Goal: Task Accomplishment & Management: Use online tool/utility

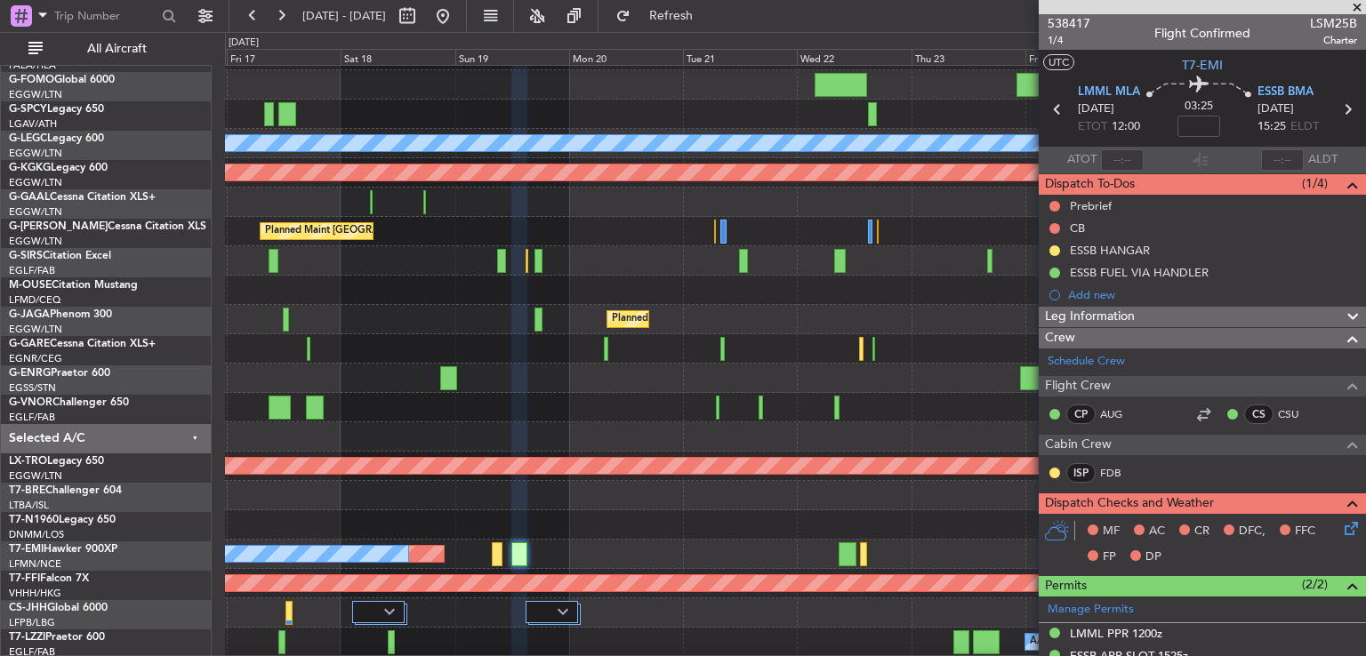
scroll to position [478, 0]
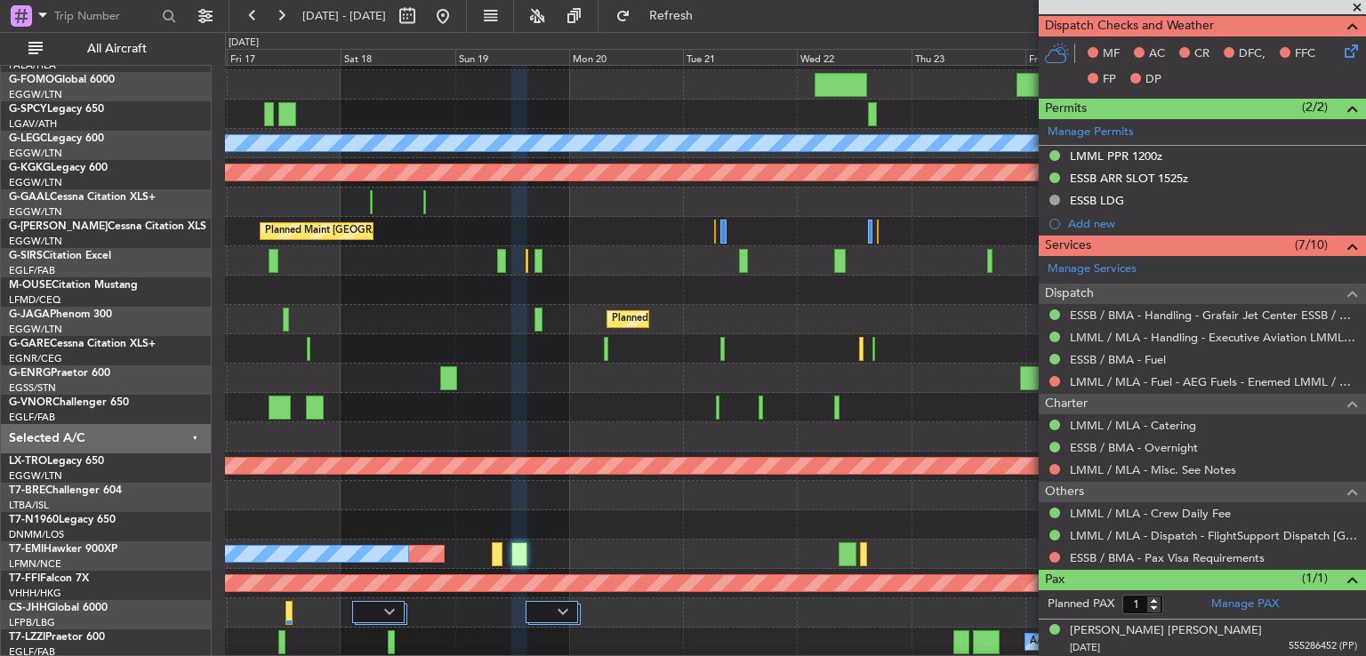
click at [706, 346] on div at bounding box center [795, 348] width 1140 height 29
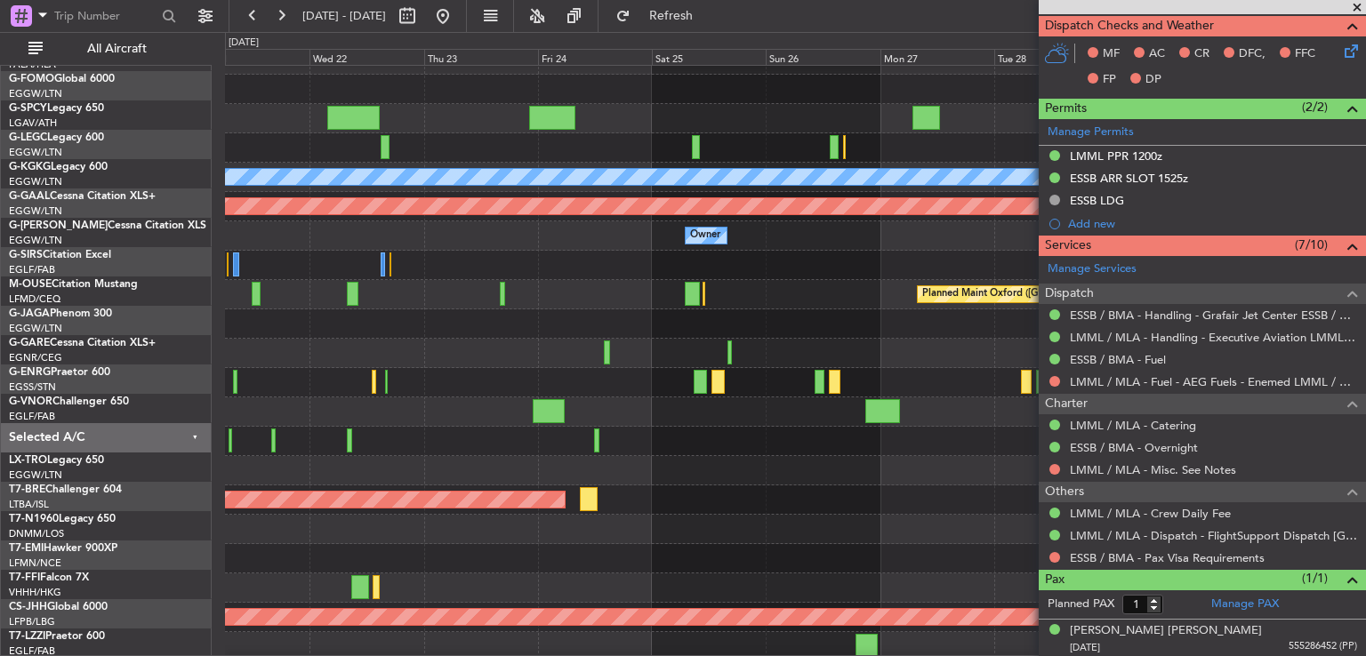
scroll to position [14, 0]
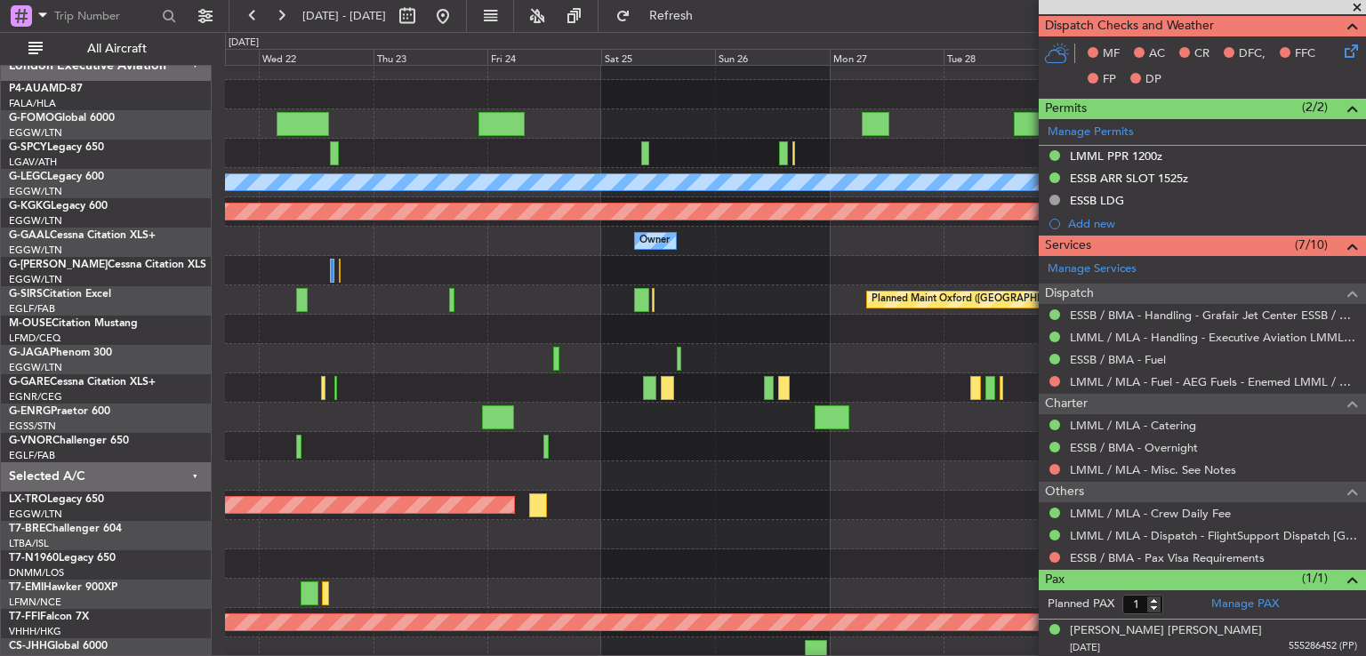
click at [489, 321] on div at bounding box center [795, 329] width 1140 height 29
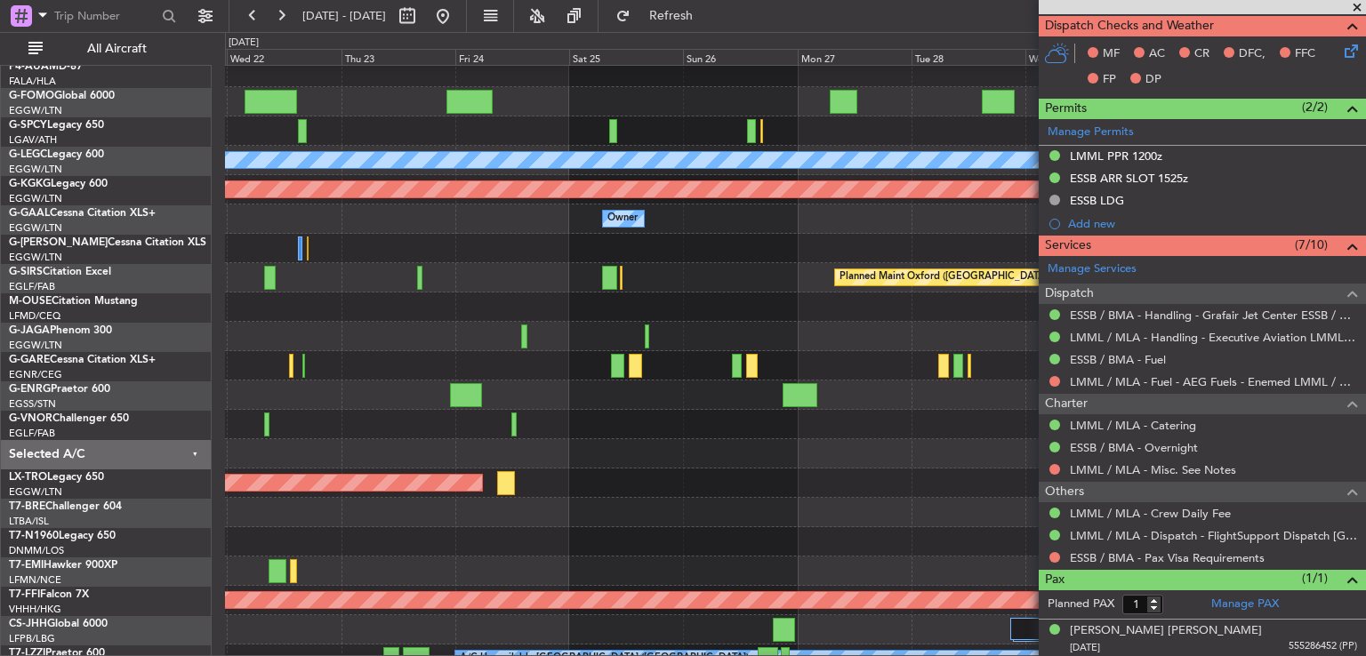
click at [470, 271] on div "Planned Maint Oxford ([GEOGRAPHIC_DATA]) Planned Maint [GEOGRAPHIC_DATA] Planne…" at bounding box center [795, 277] width 1140 height 29
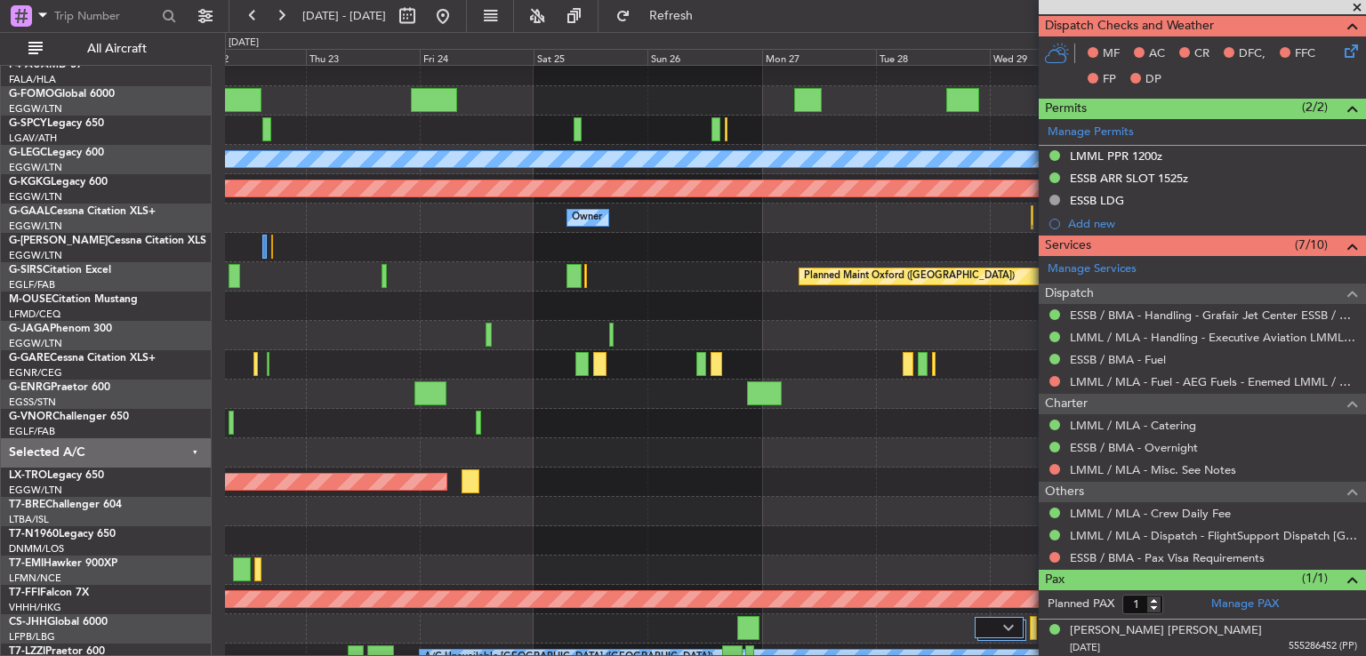
click at [1359, 6] on span at bounding box center [1357, 8] width 18 height 16
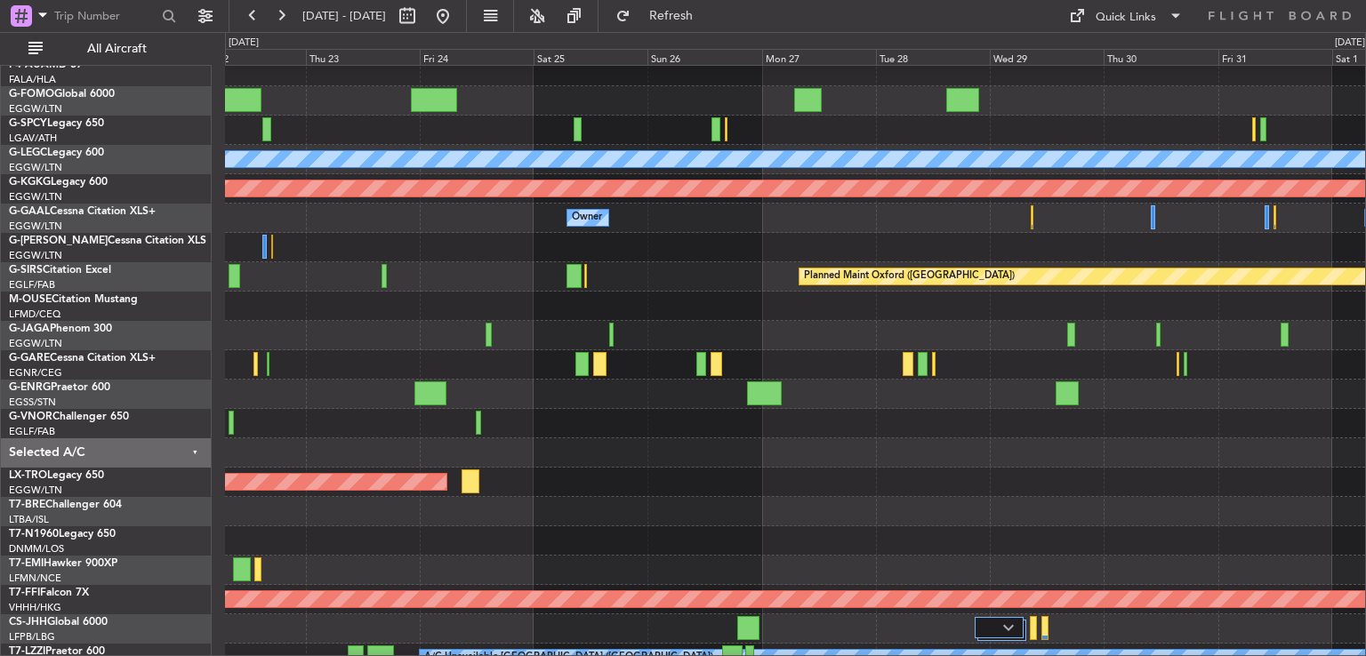
type input "0"
click at [457, 22] on button at bounding box center [443, 16] width 28 height 28
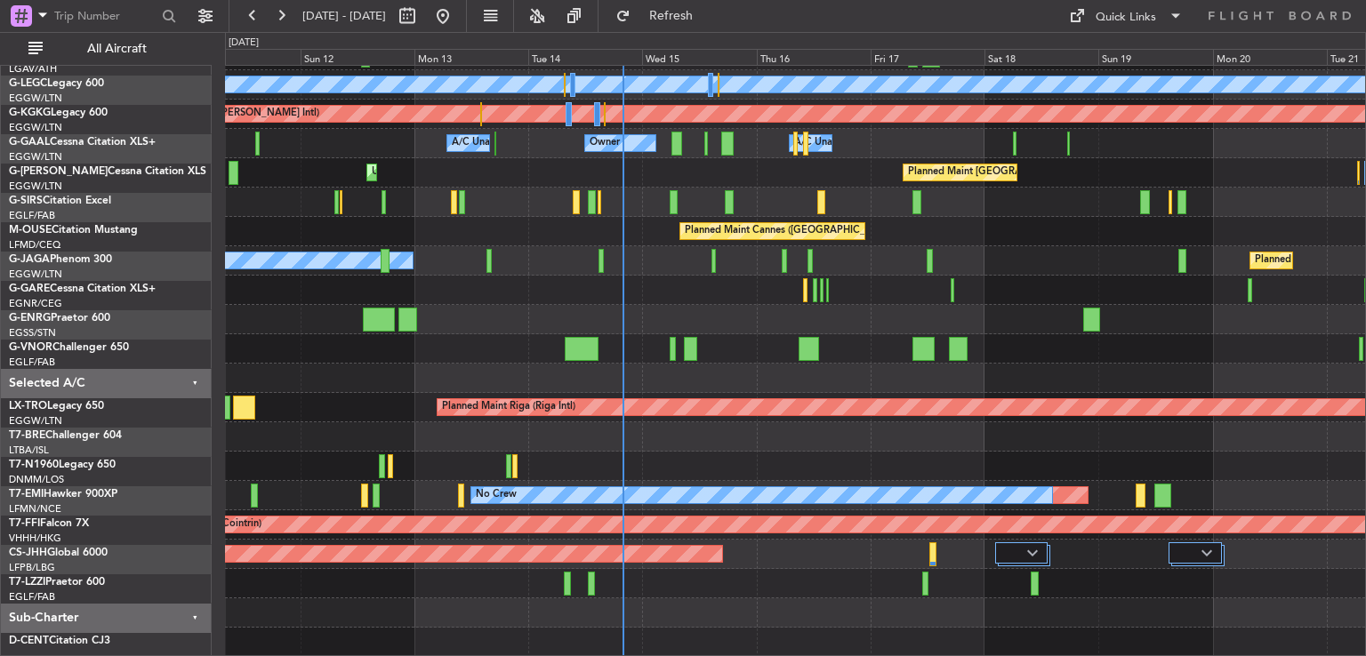
scroll to position [113, 0]
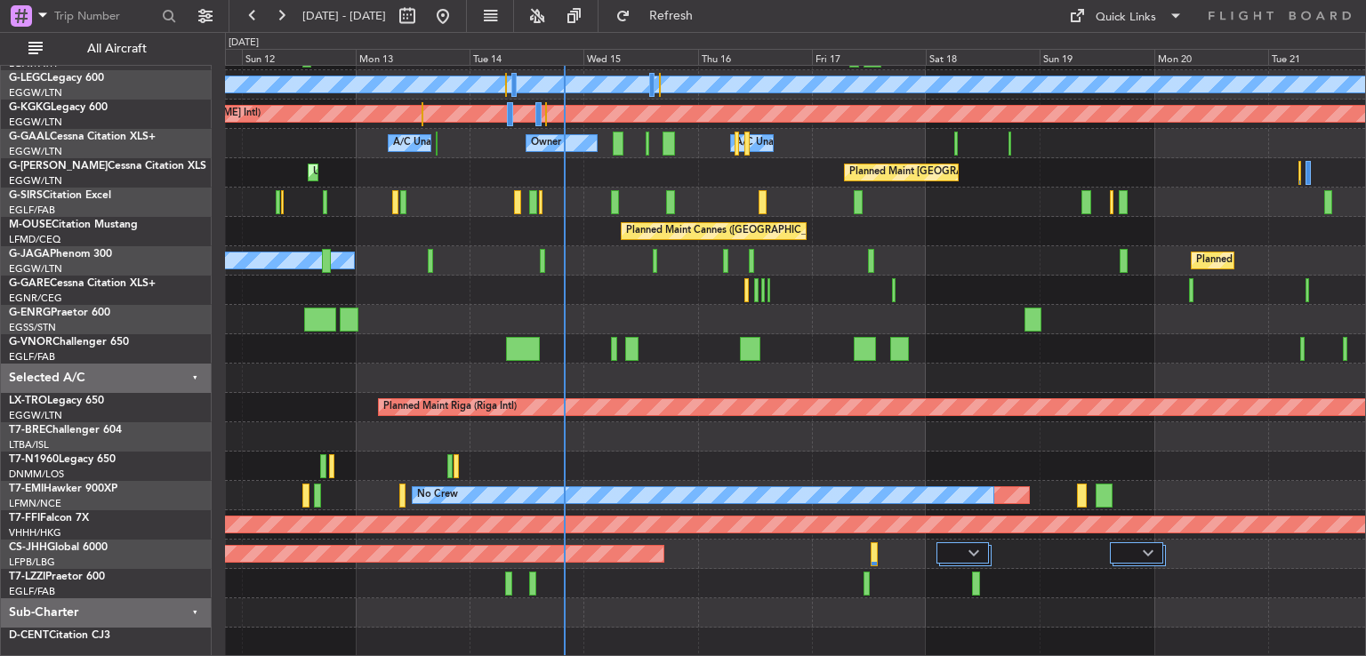
click at [644, 416] on div "Planned Maint [GEOGRAPHIC_DATA] ([GEOGRAPHIC_DATA]) A/C Unavailable [GEOGRAPHIC…" at bounding box center [795, 305] width 1140 height 704
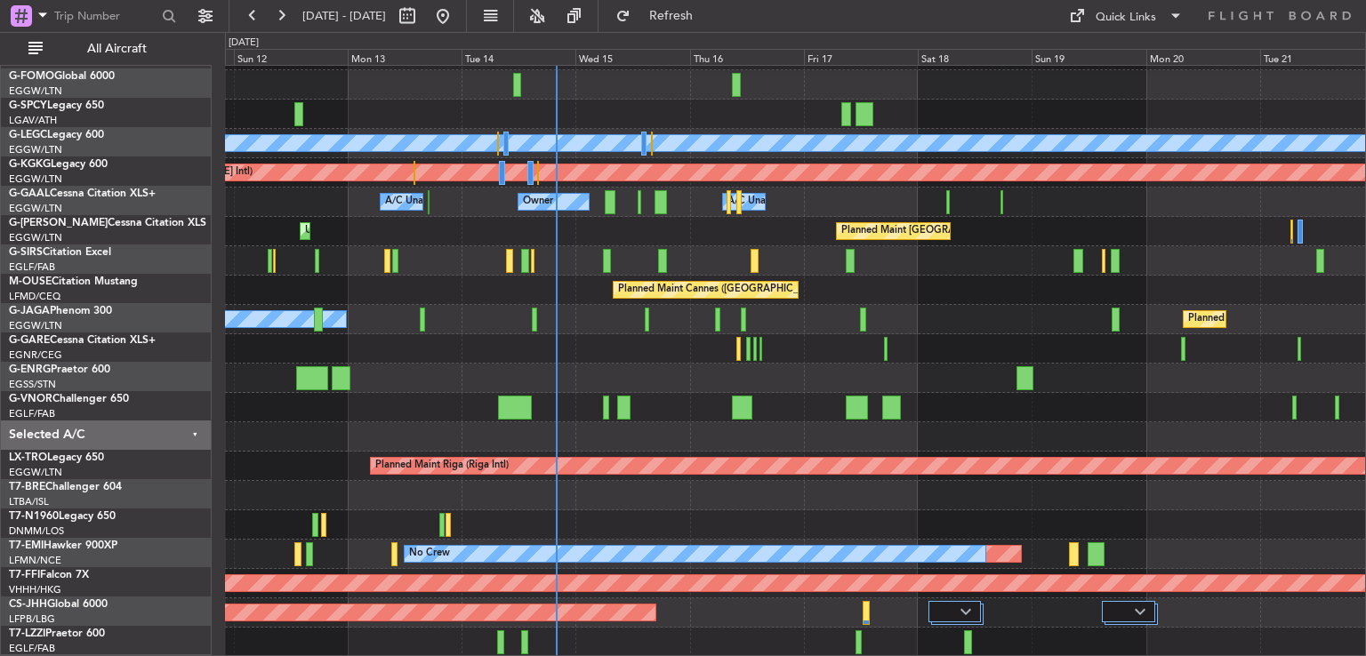
scroll to position [53, 0]
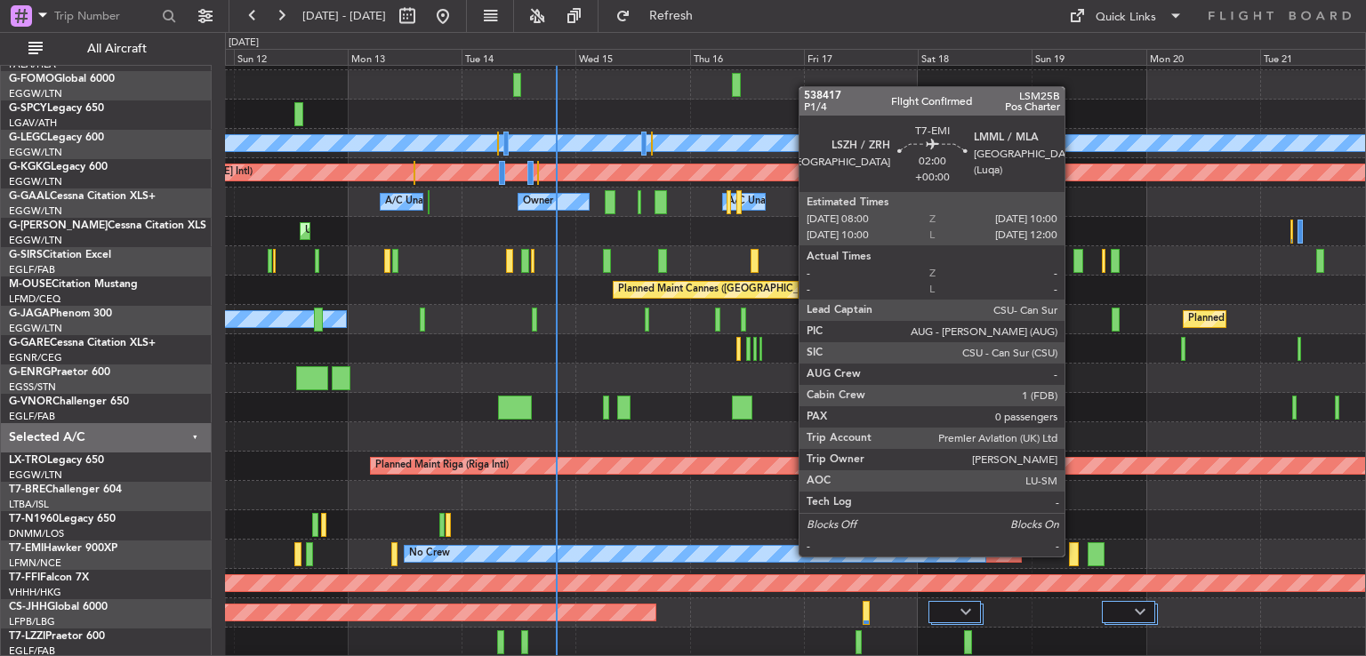
click at [1072, 555] on div at bounding box center [1074, 554] width 10 height 24
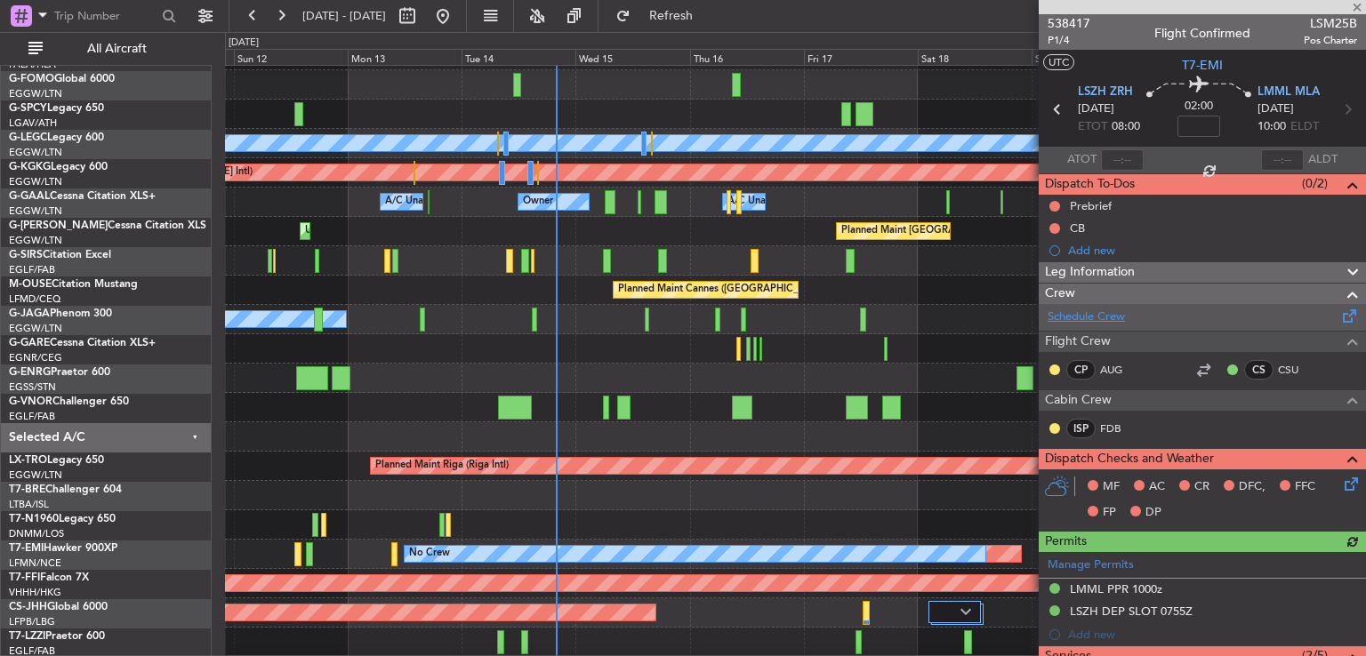
click at [1107, 311] on link "Schedule Crew" at bounding box center [1086, 318] width 77 height 18
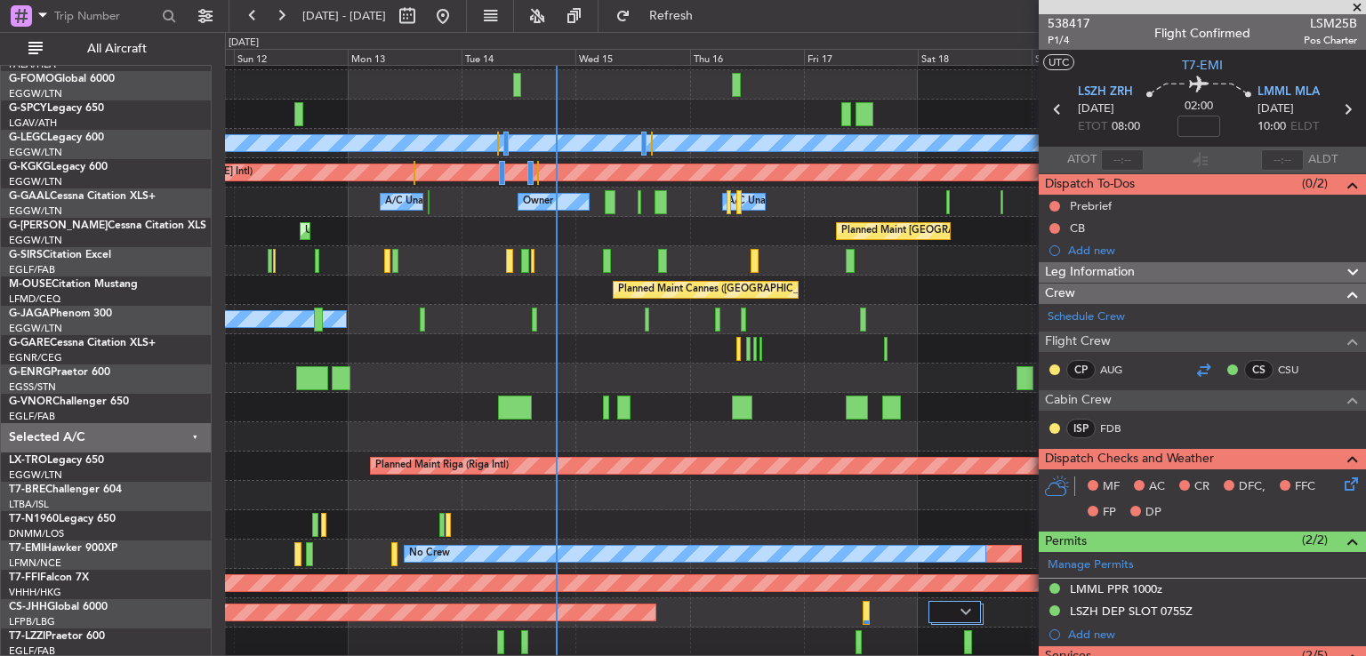
click at [1203, 362] on div at bounding box center [1203, 369] width 21 height 21
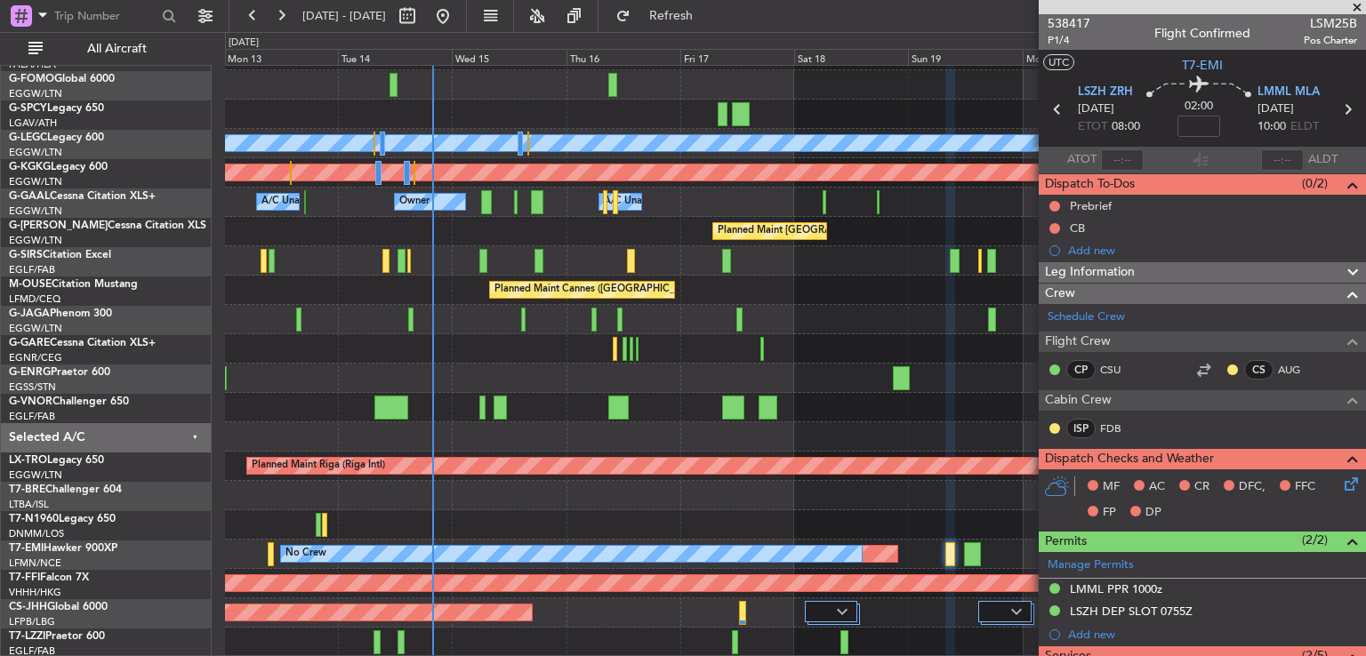
click at [852, 428] on div "Planned Maint [GEOGRAPHIC_DATA] ([GEOGRAPHIC_DATA]) A/C Unavailable [GEOGRAPHIC…" at bounding box center [795, 335] width 1140 height 646
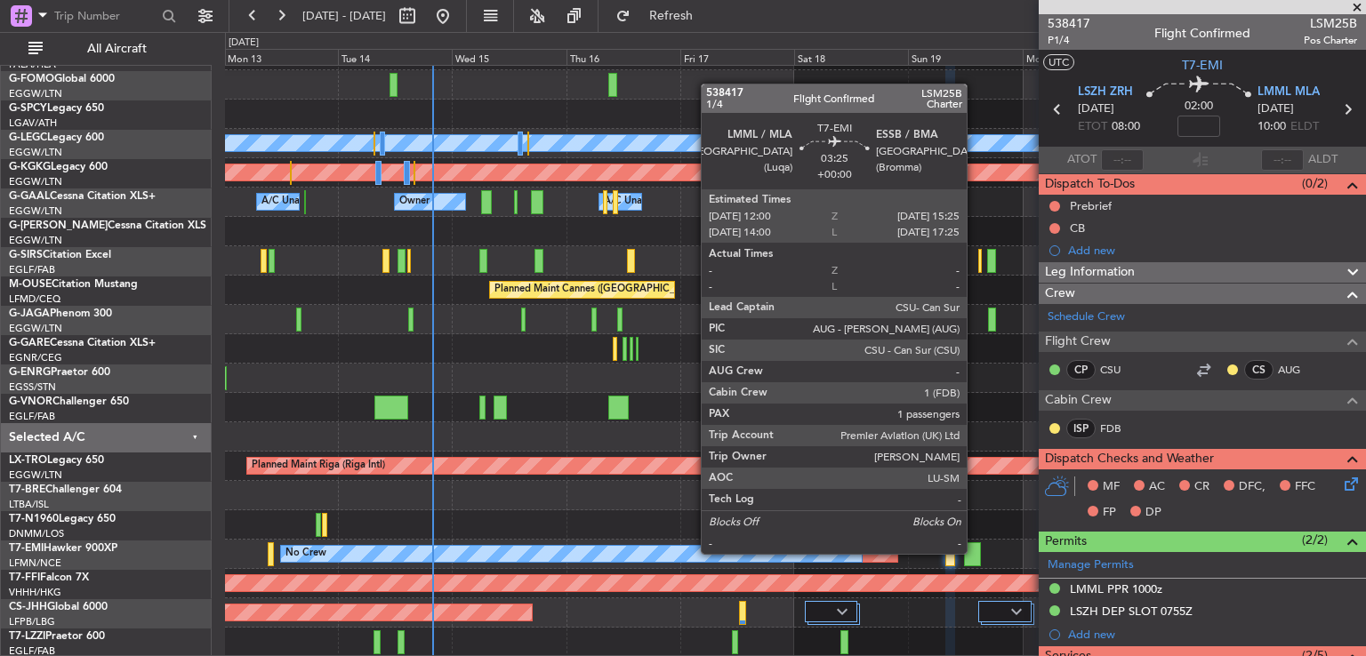
click at [975, 552] on div at bounding box center [972, 554] width 17 height 24
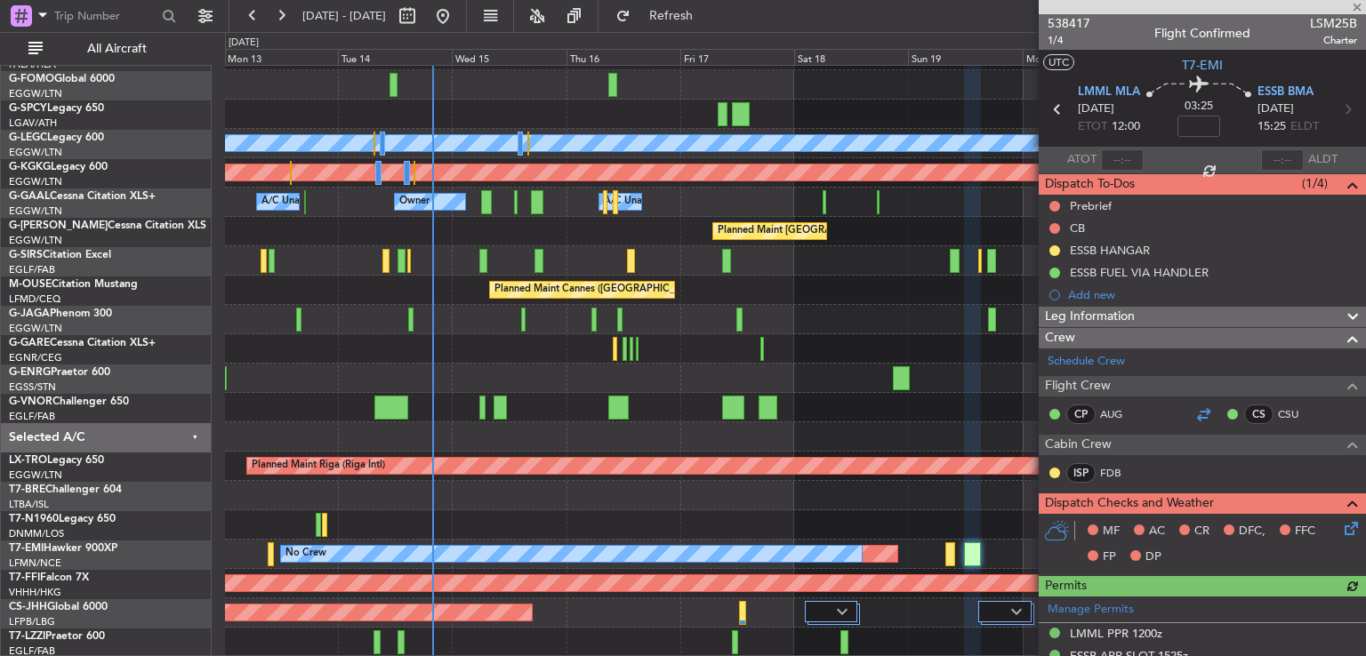
click at [1193, 414] on div at bounding box center [1203, 414] width 21 height 21
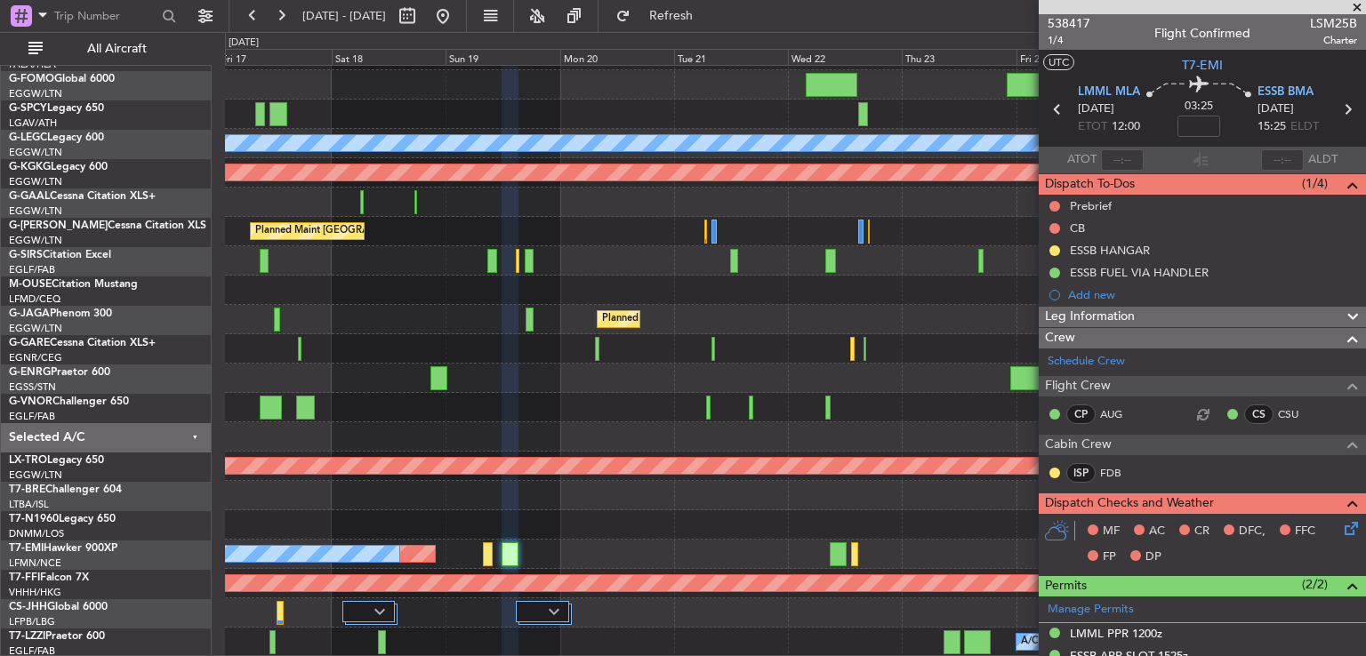
click at [399, 439] on div "Planned Maint [GEOGRAPHIC_DATA] ([GEOGRAPHIC_DATA]) A/C Unavailable [GEOGRAPHIC…" at bounding box center [795, 335] width 1140 height 646
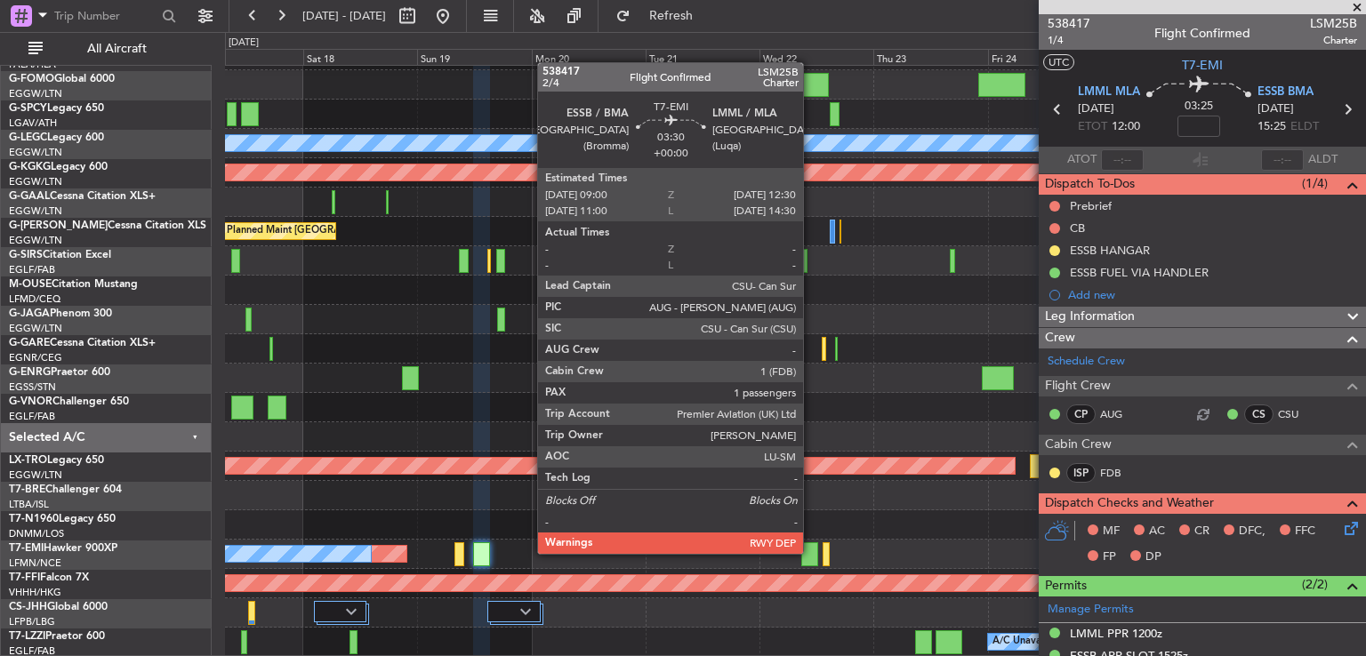
click at [811, 552] on div at bounding box center [809, 554] width 17 height 24
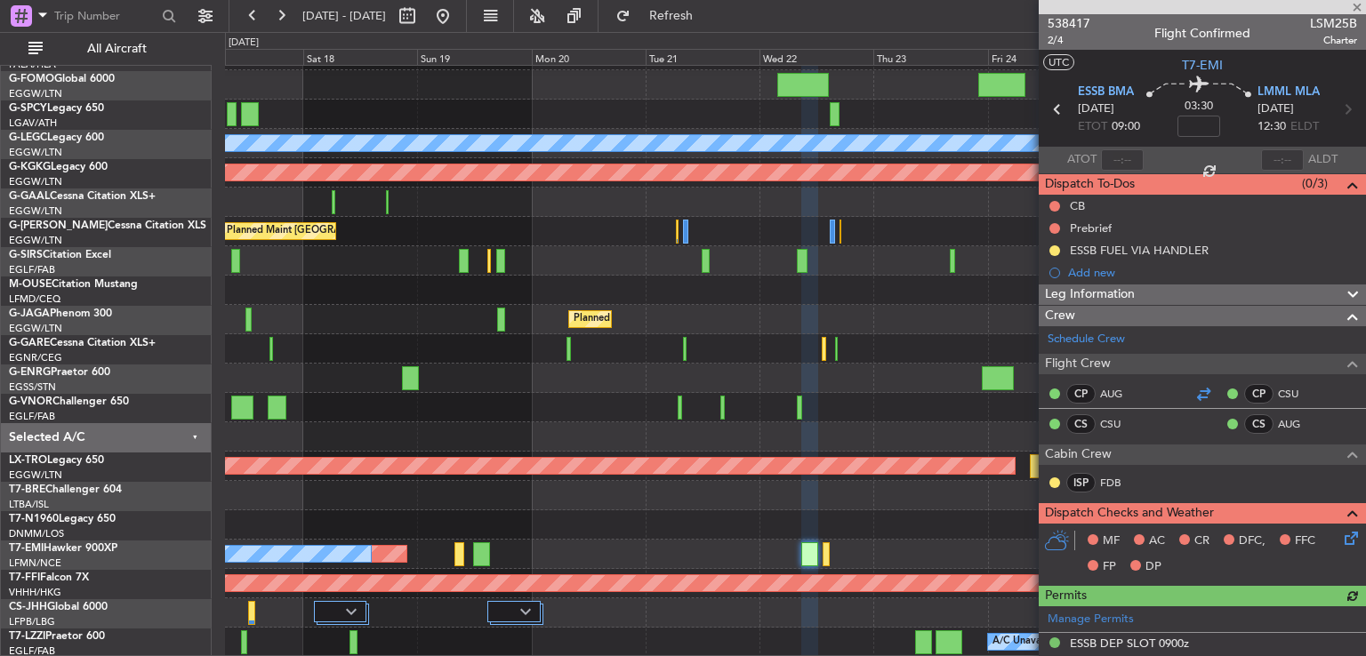
click at [1193, 389] on div at bounding box center [1203, 393] width 21 height 21
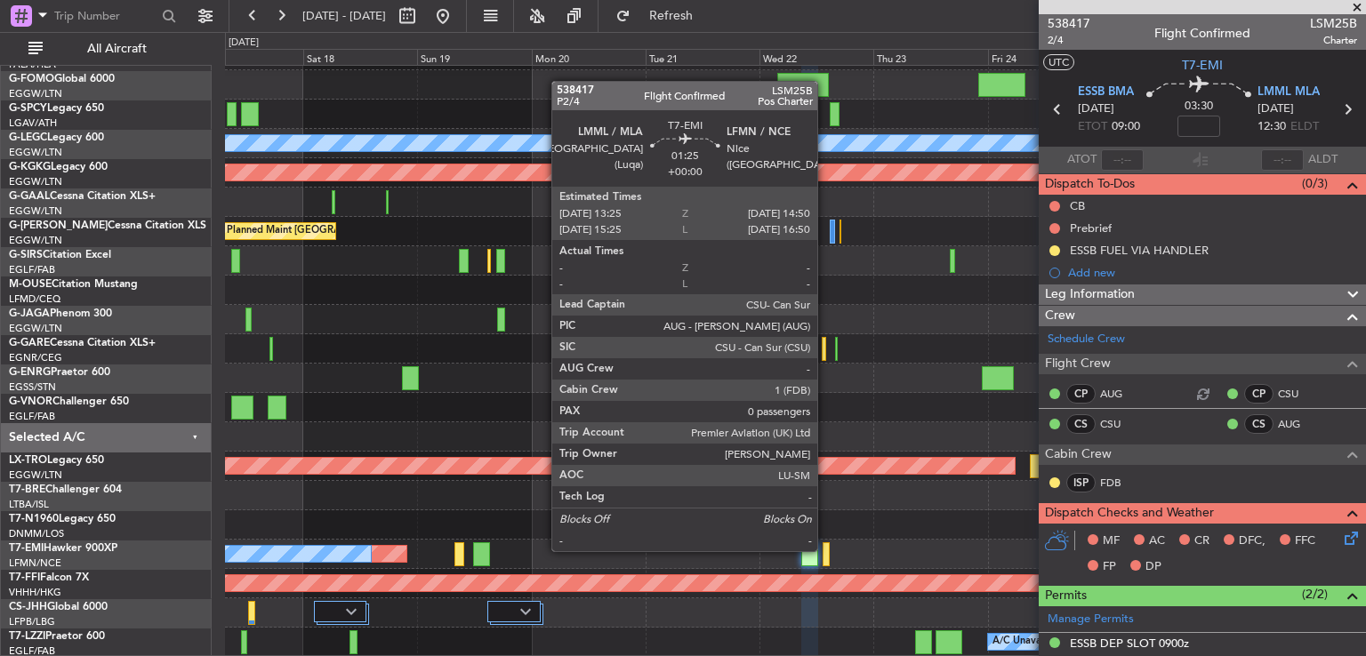
click at [825, 550] on div at bounding box center [826, 554] width 7 height 24
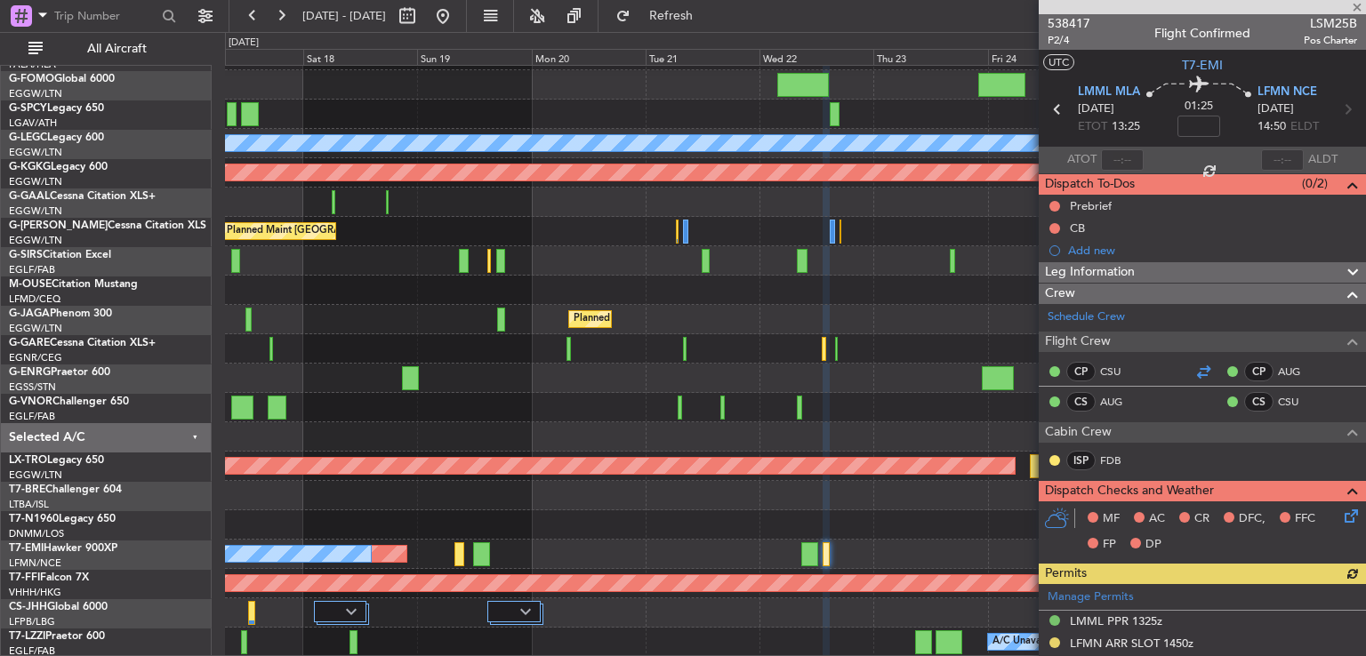
click at [1199, 373] on div at bounding box center [1203, 371] width 21 height 21
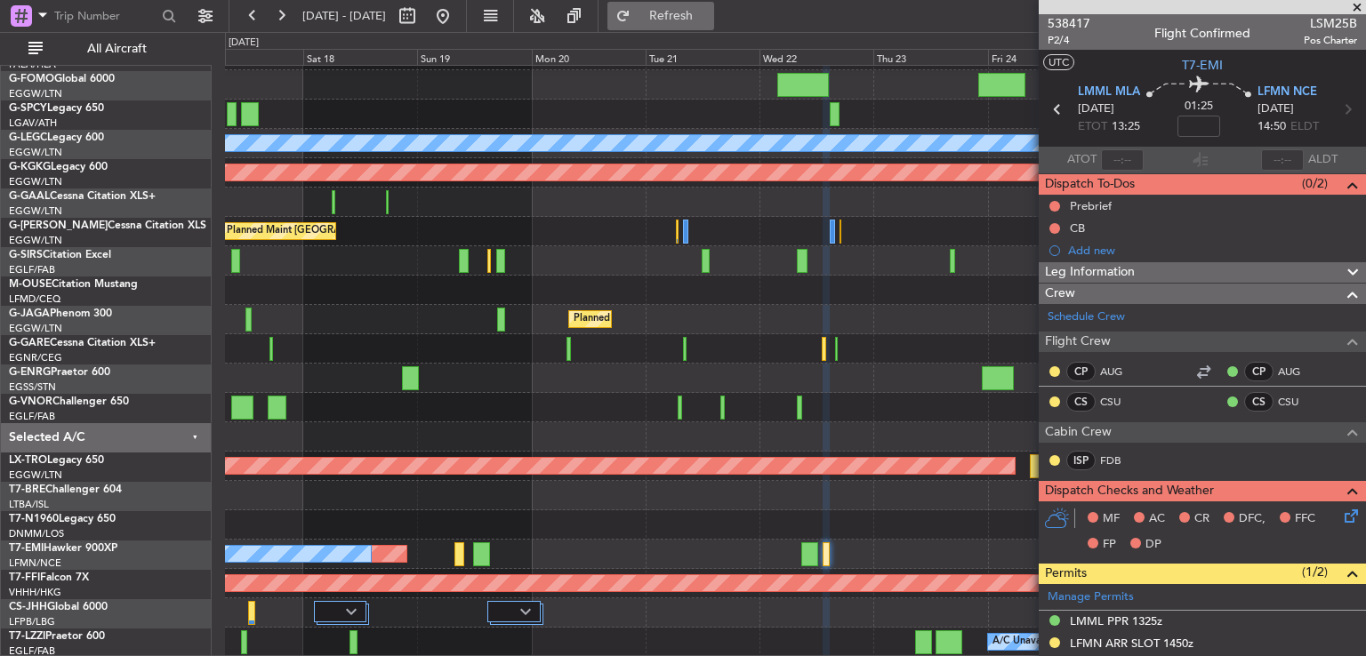
click at [684, 19] on button "Refresh" at bounding box center [660, 16] width 107 height 28
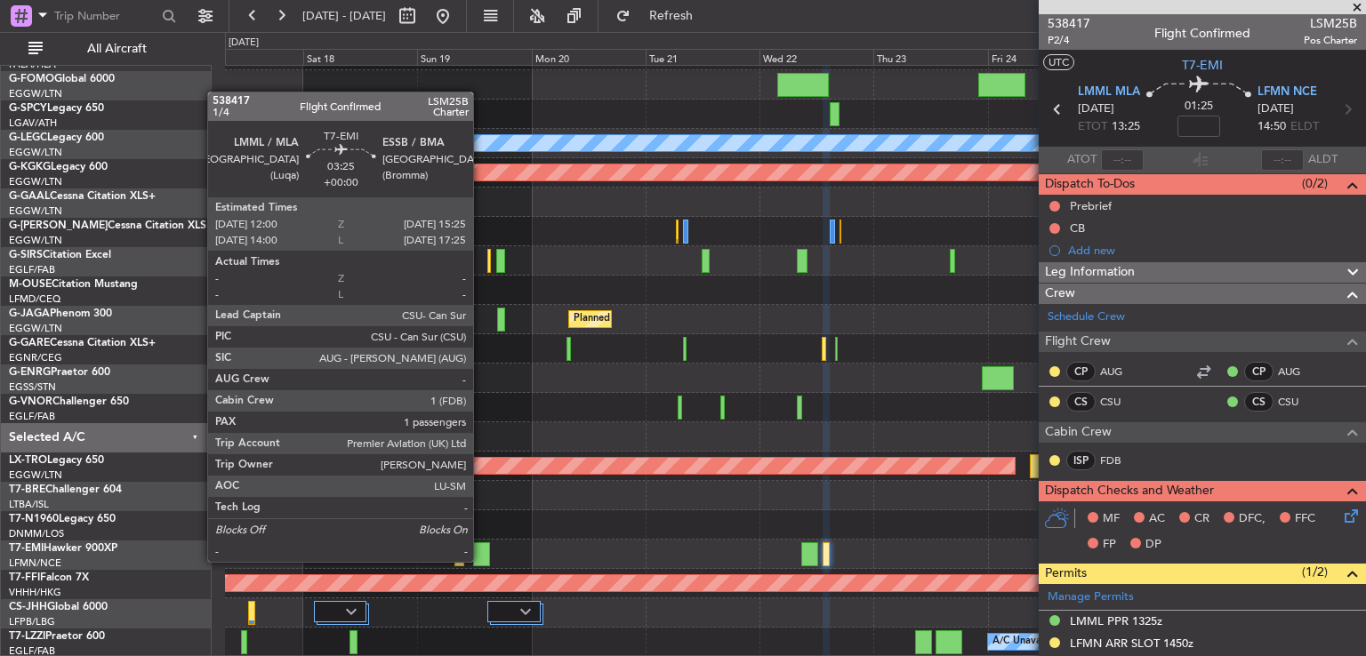
click at [481, 560] on div at bounding box center [481, 554] width 17 height 24
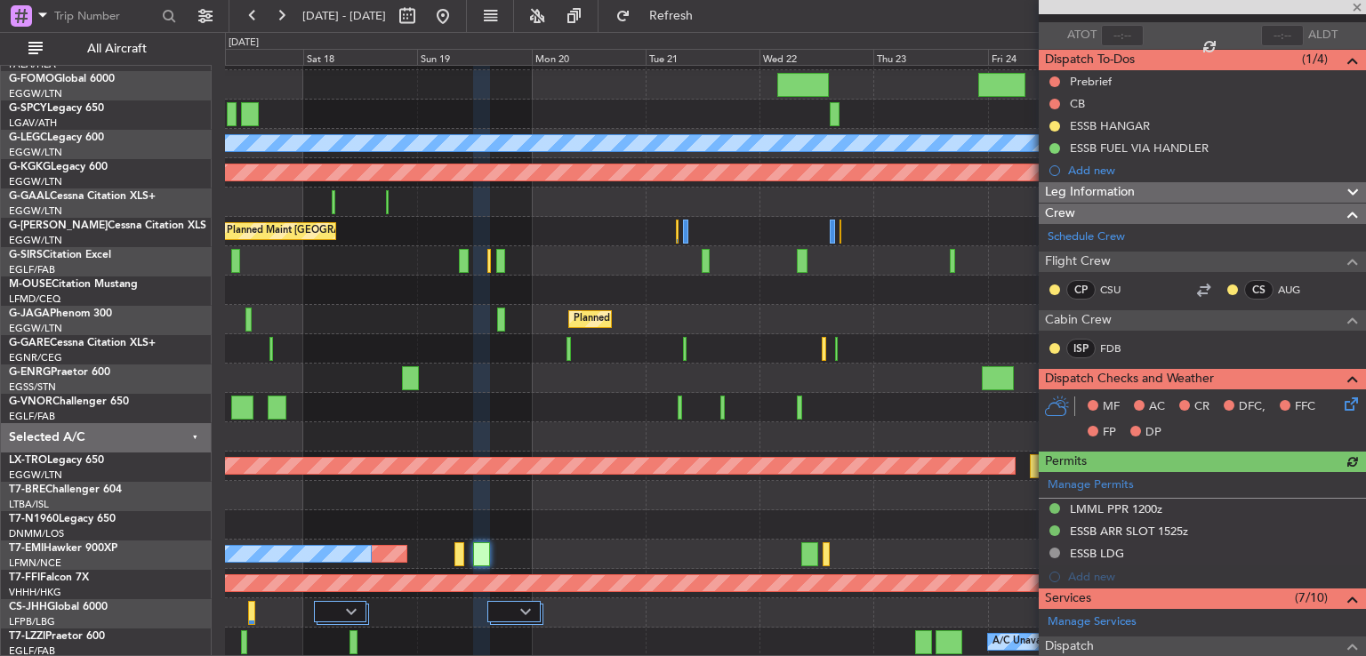
scroll to position [124, 0]
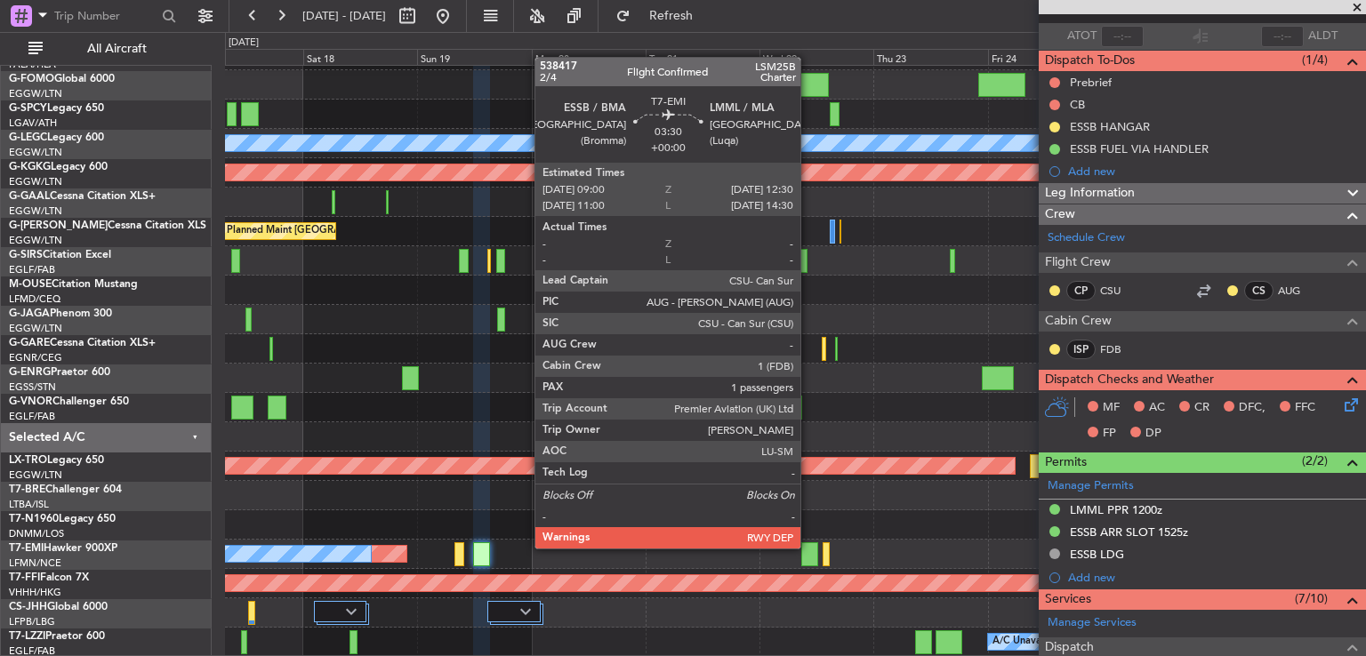
click at [808, 547] on div at bounding box center [809, 554] width 17 height 24
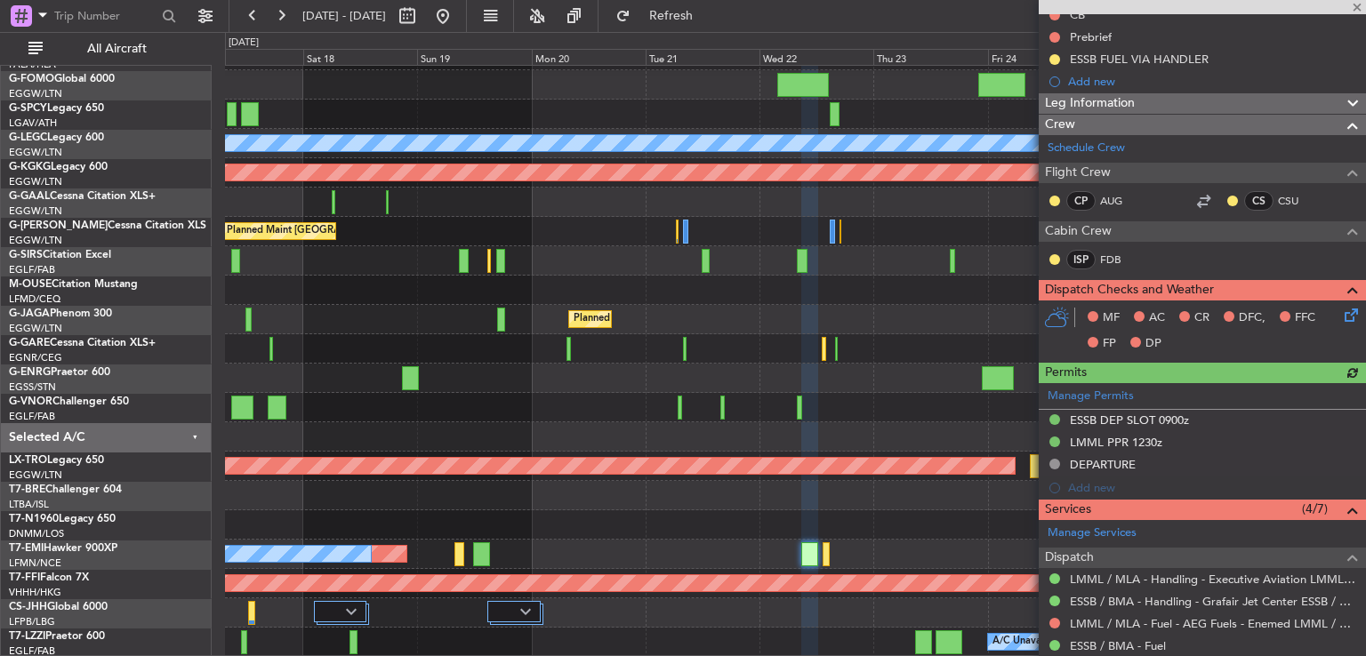
scroll to position [189, 0]
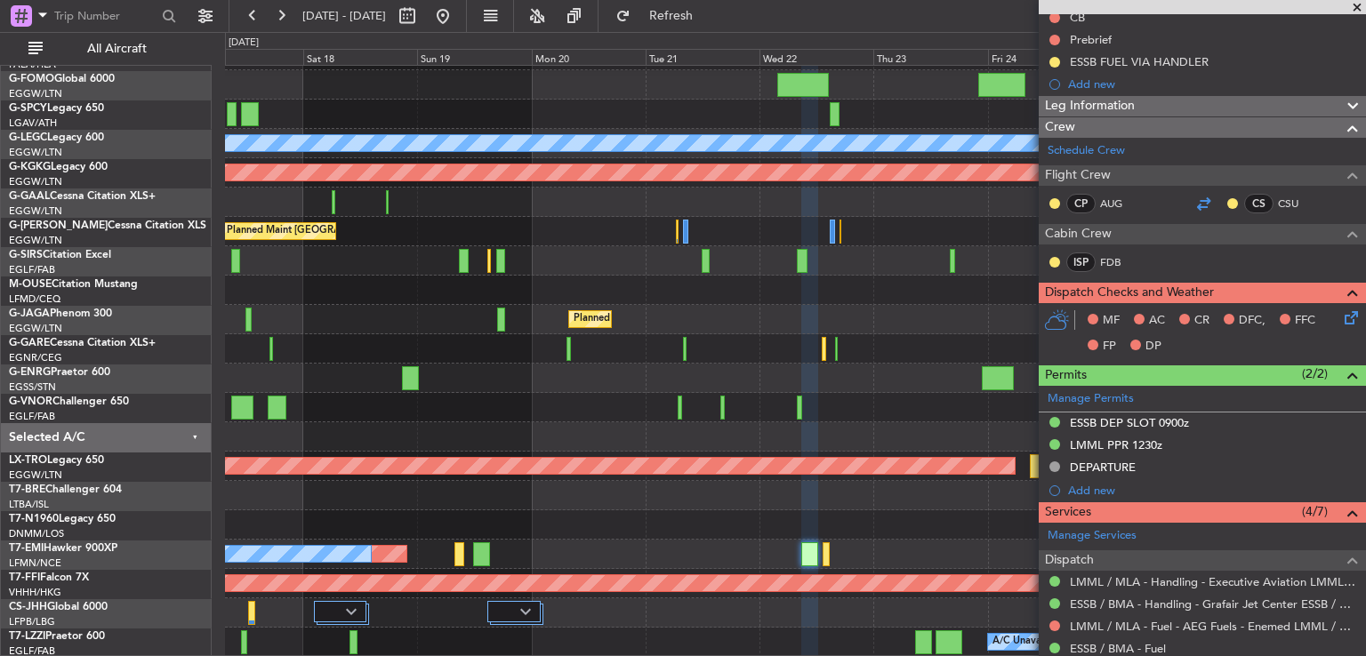
click at [1199, 201] on div at bounding box center [1203, 203] width 21 height 21
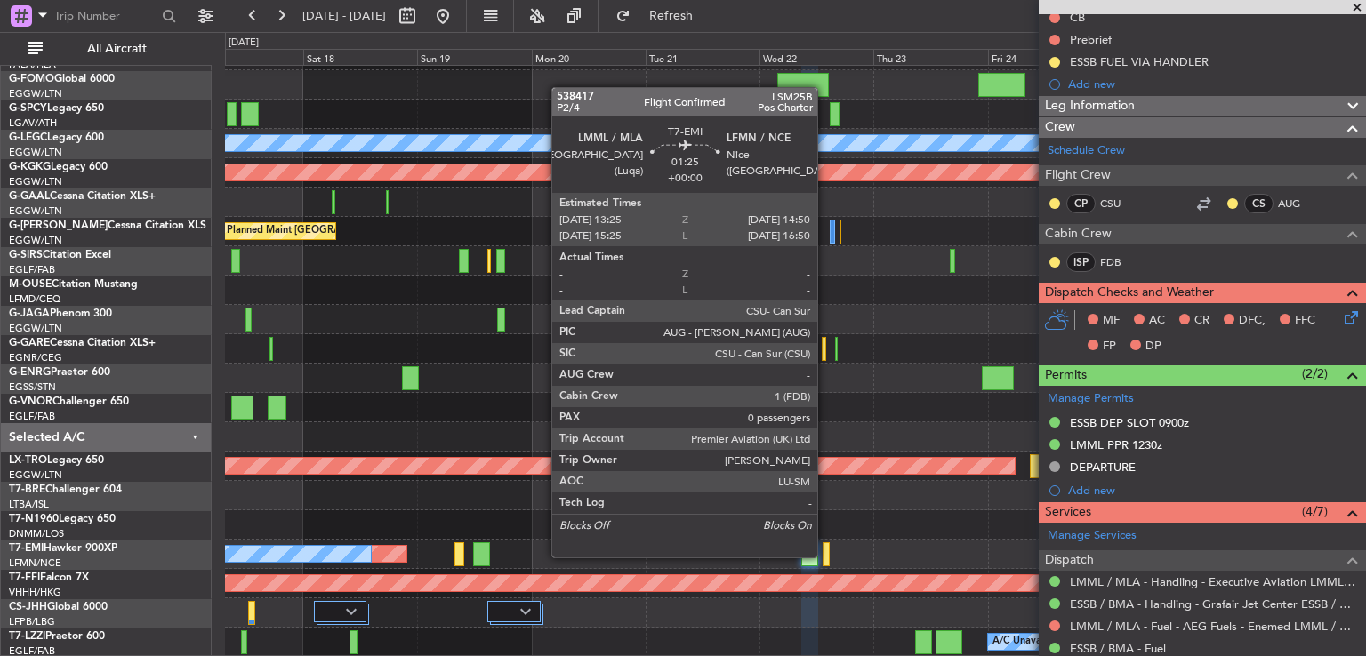
click at [825, 556] on div at bounding box center [826, 554] width 7 height 24
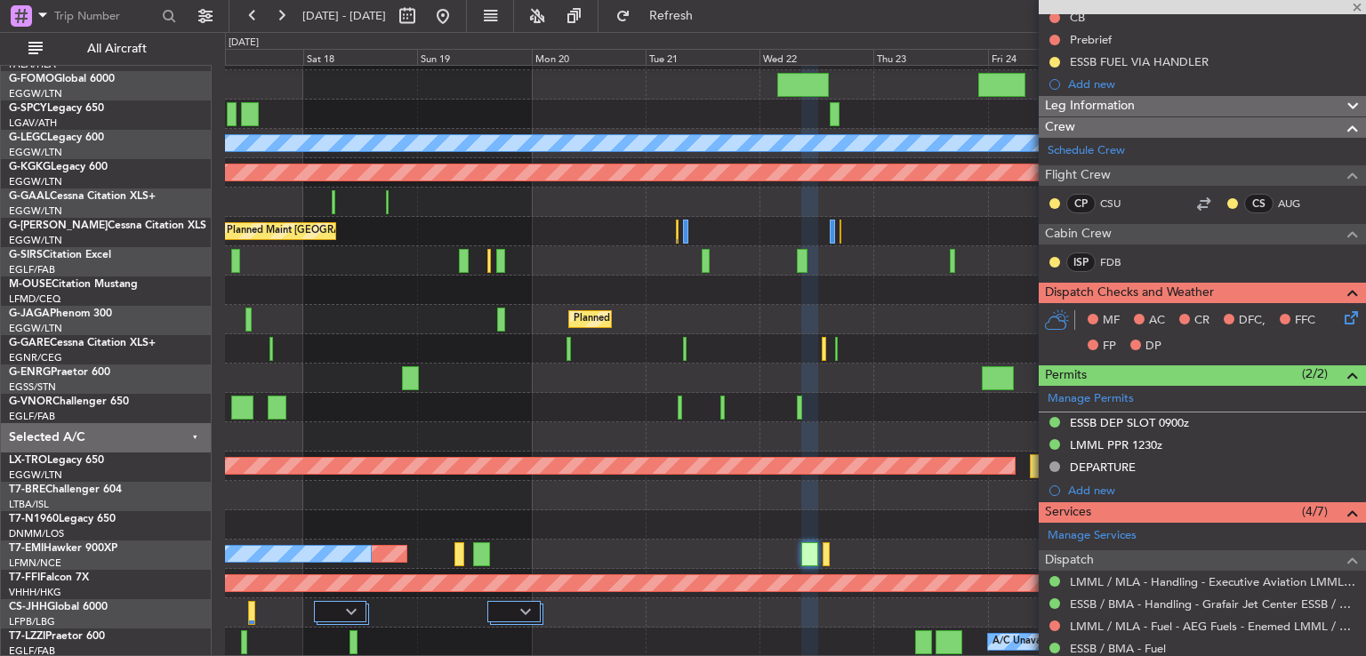
type input "0"
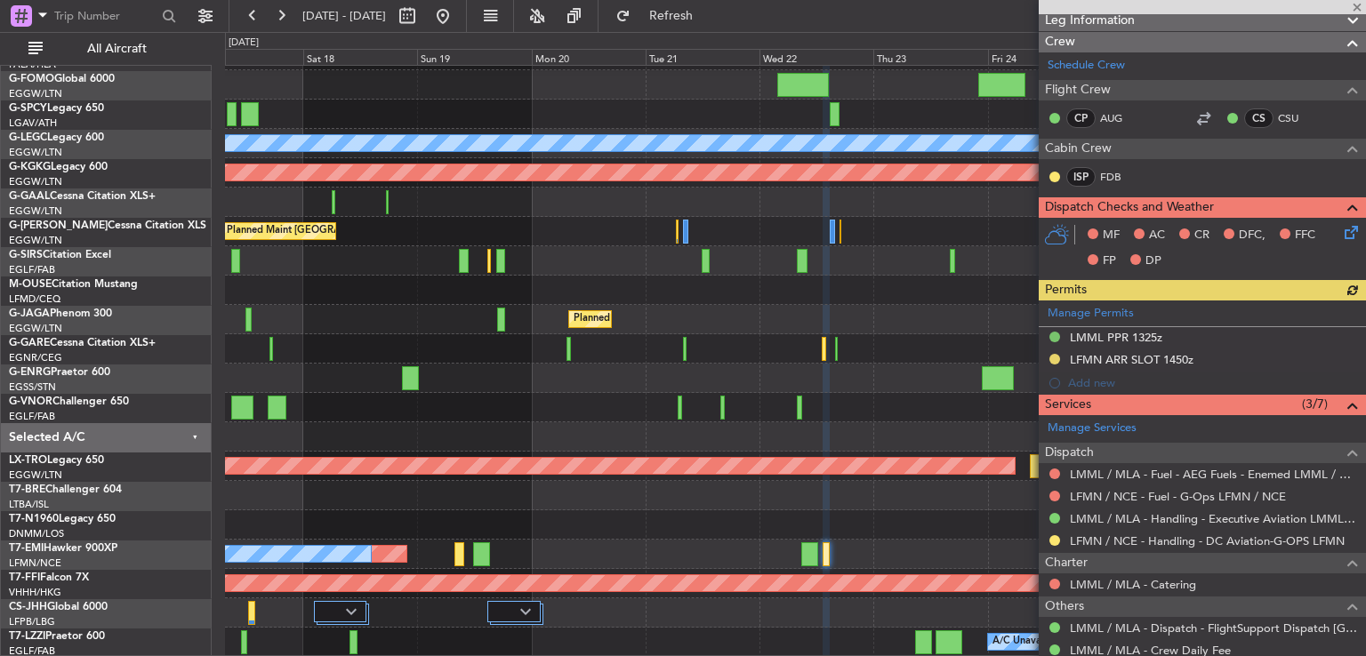
scroll to position [251, 0]
click at [1193, 111] on div at bounding box center [1203, 118] width 21 height 21
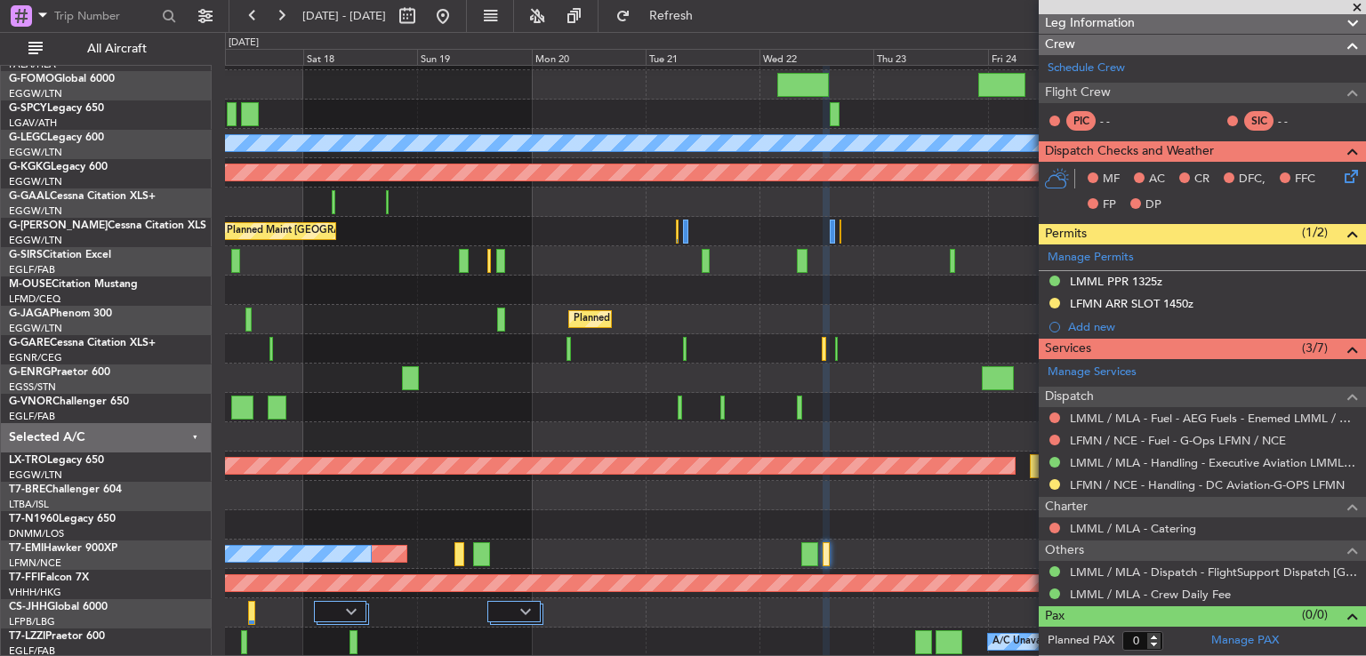
scroll to position [245, 0]
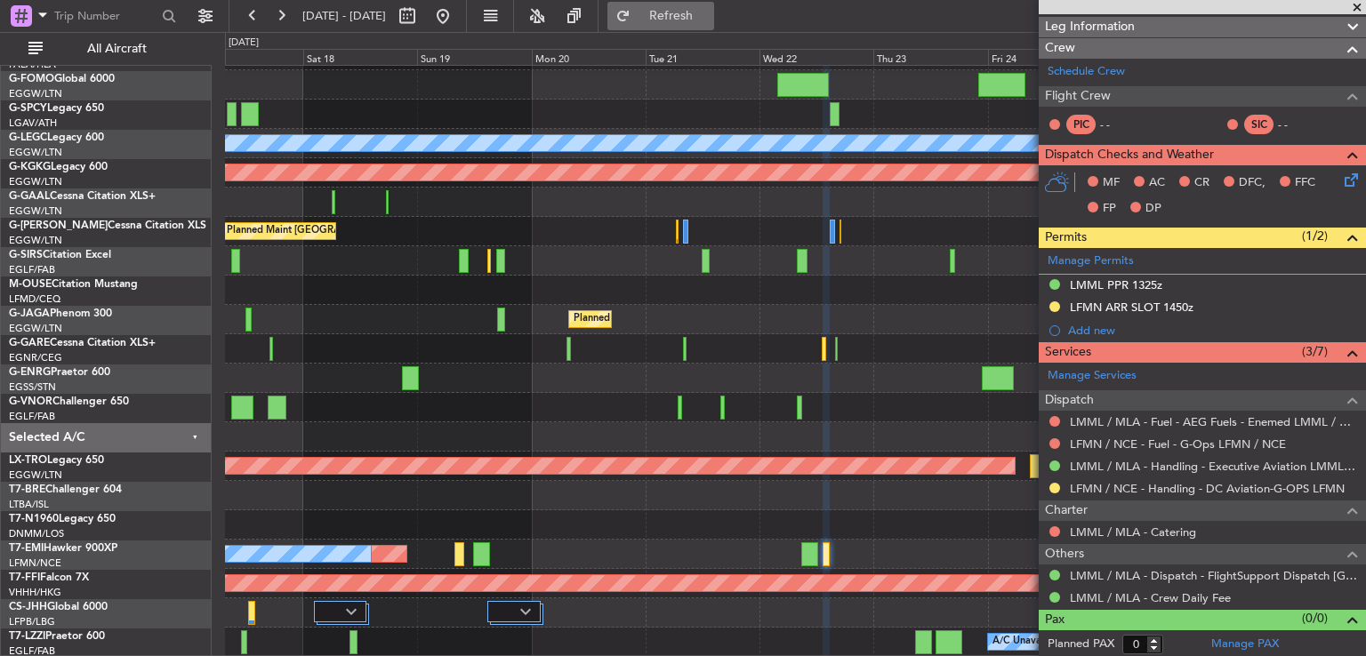
click at [700, 14] on span "Refresh" at bounding box center [671, 16] width 75 height 12
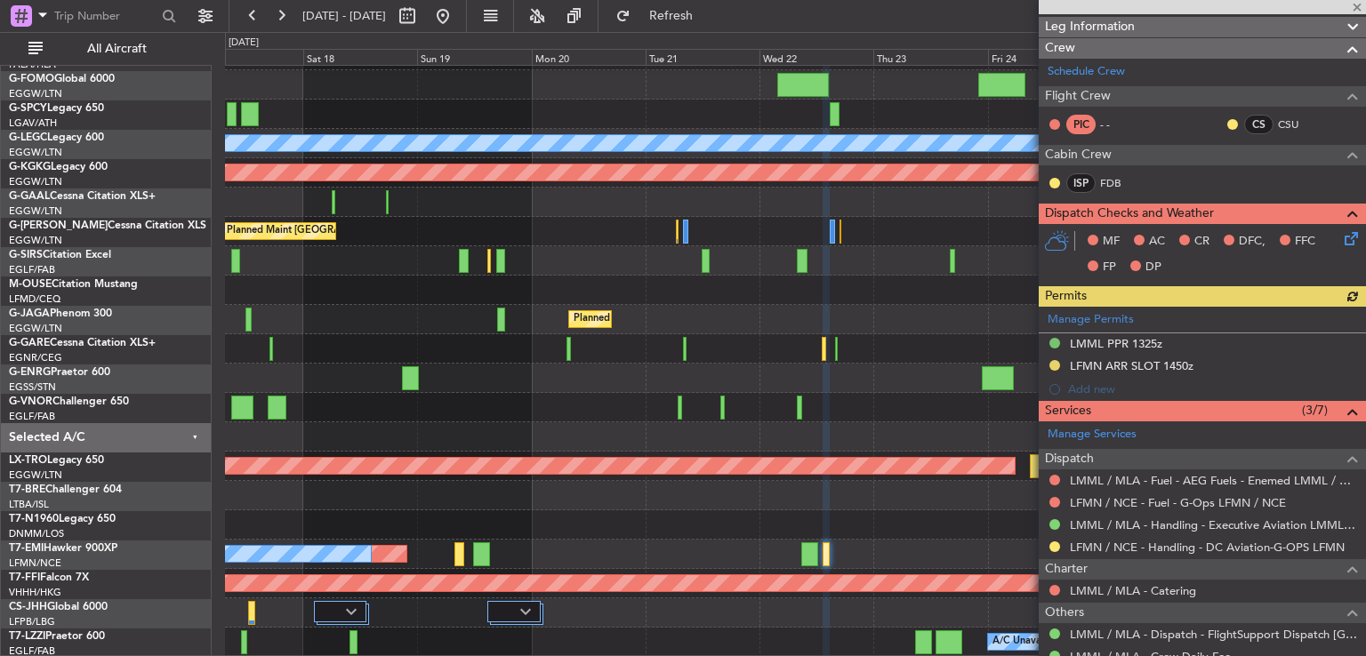
scroll to position [251, 0]
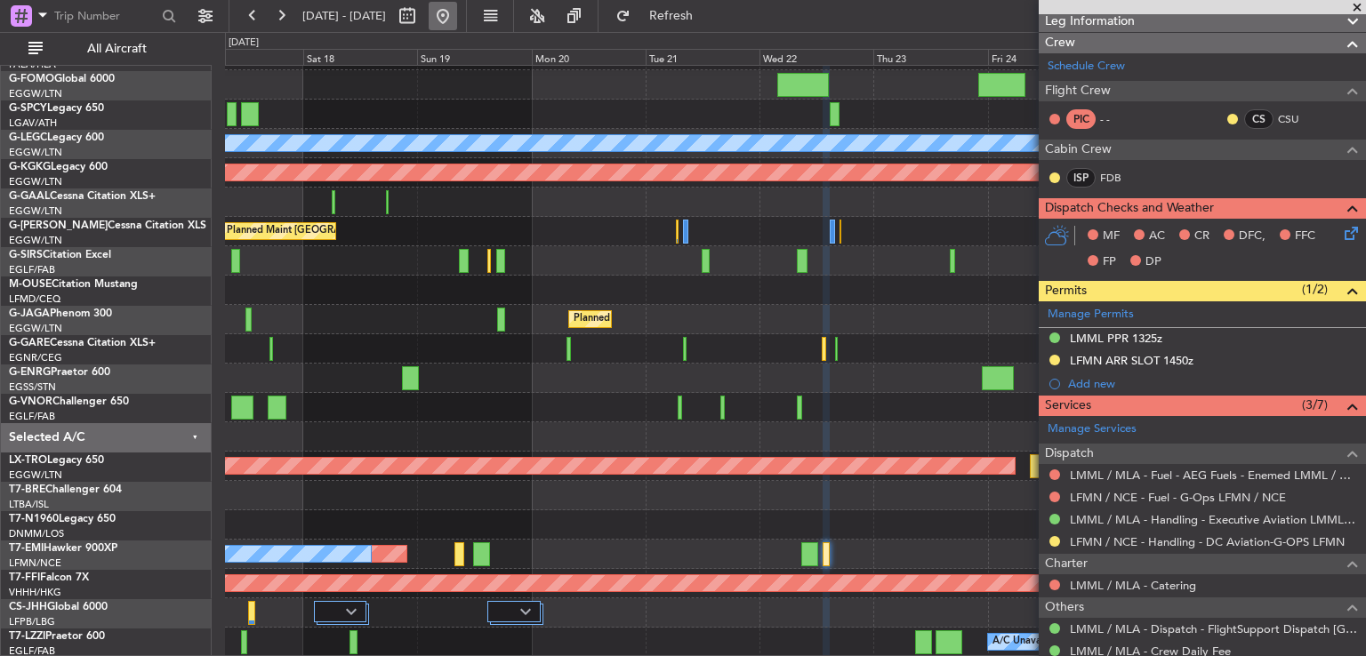
click at [457, 8] on button at bounding box center [443, 16] width 28 height 28
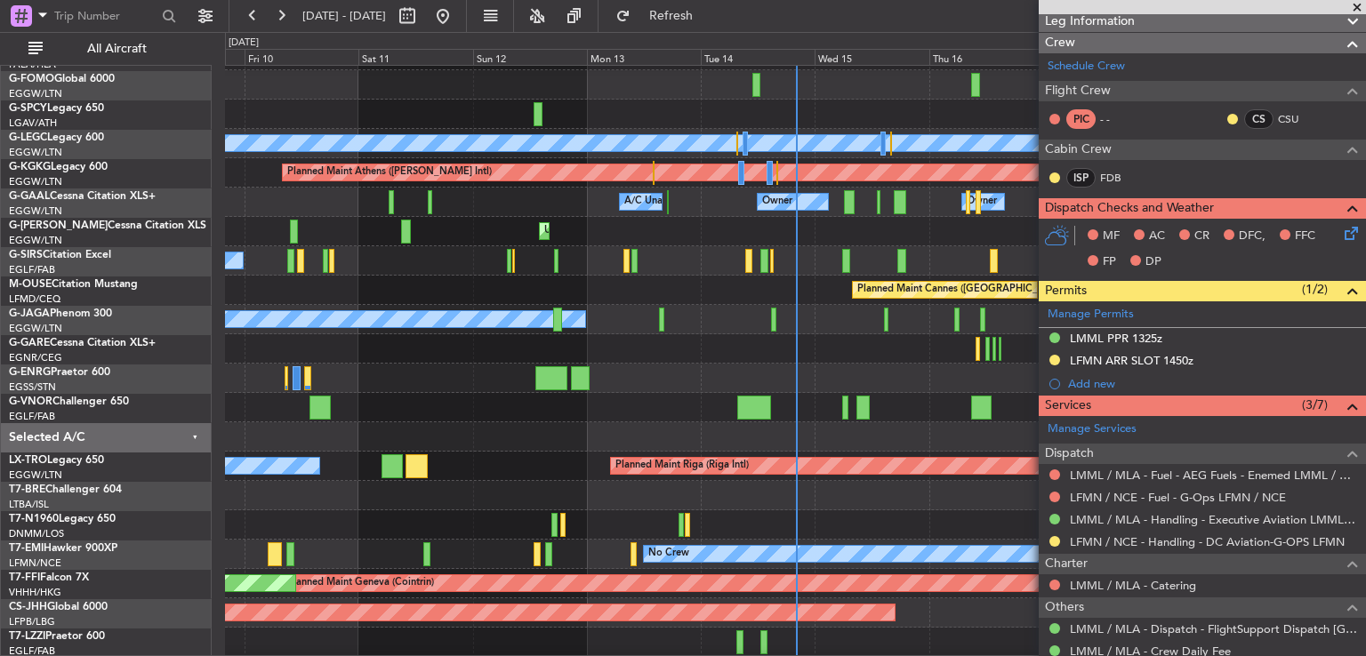
click at [1354, 4] on span at bounding box center [1357, 8] width 18 height 16
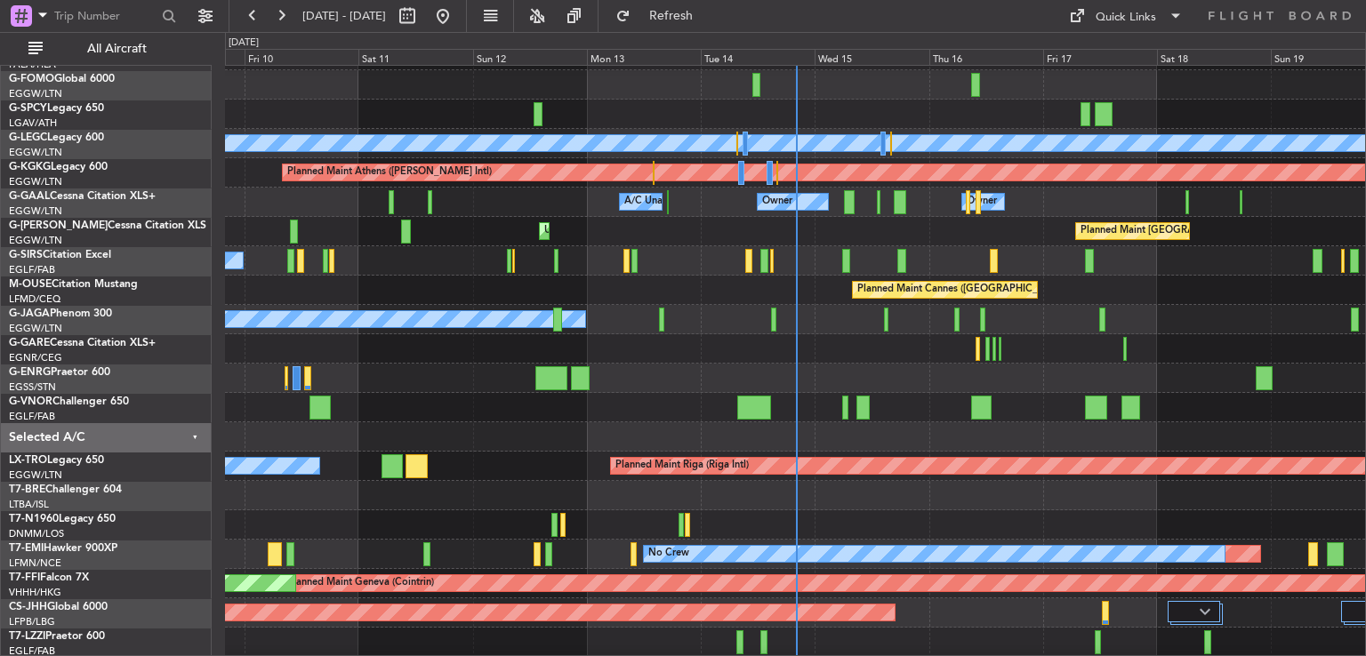
scroll to position [0, 0]
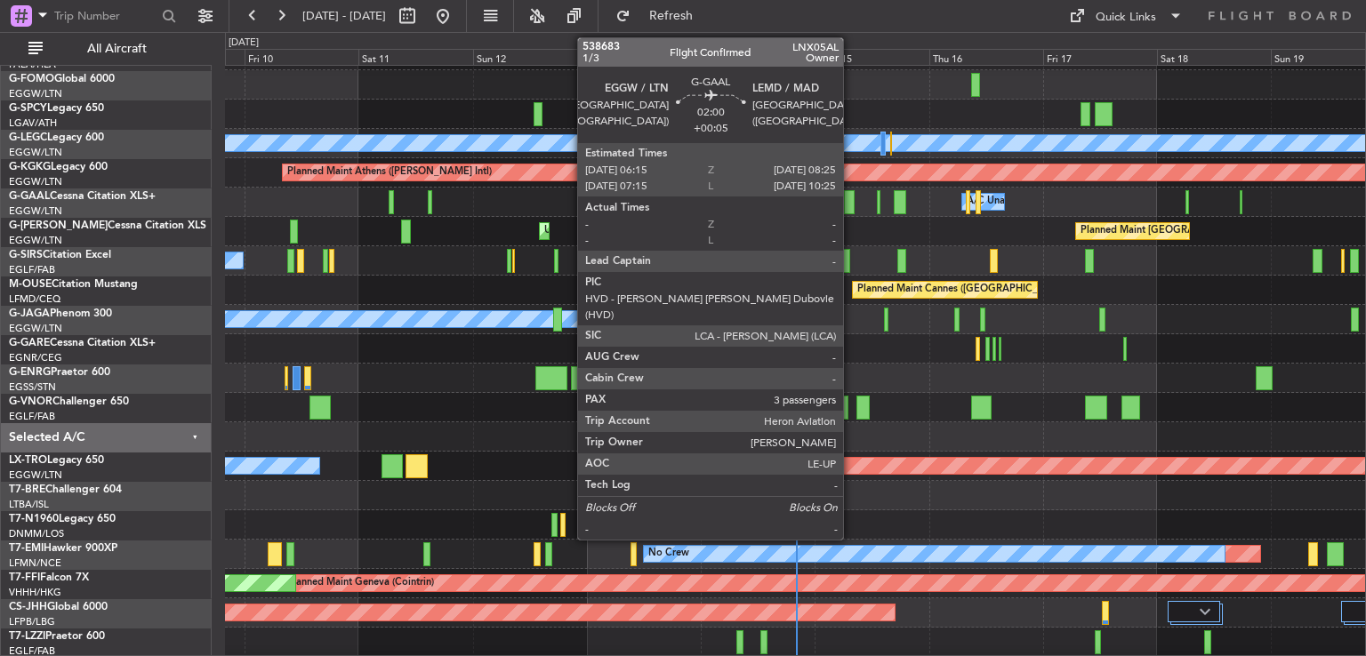
click at [850, 204] on div at bounding box center [849, 202] width 11 height 24
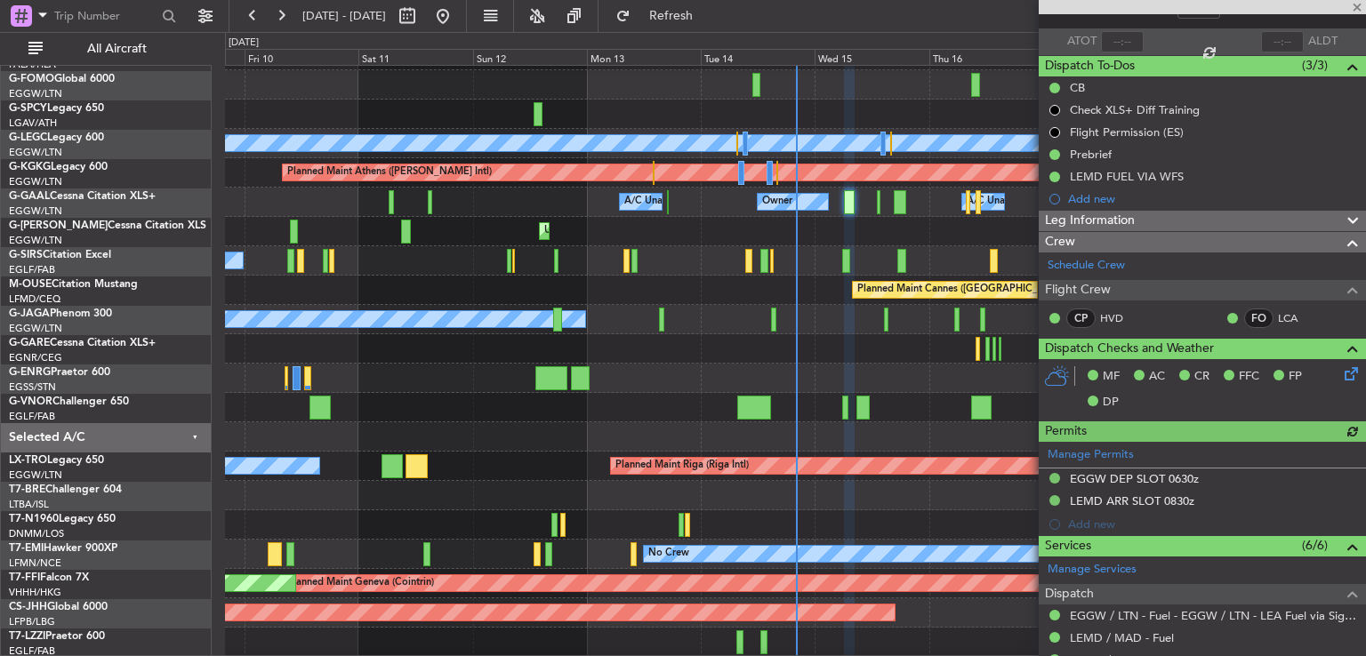
scroll to position [119, 0]
click at [1256, 221] on div "Leg Information" at bounding box center [1202, 220] width 327 height 20
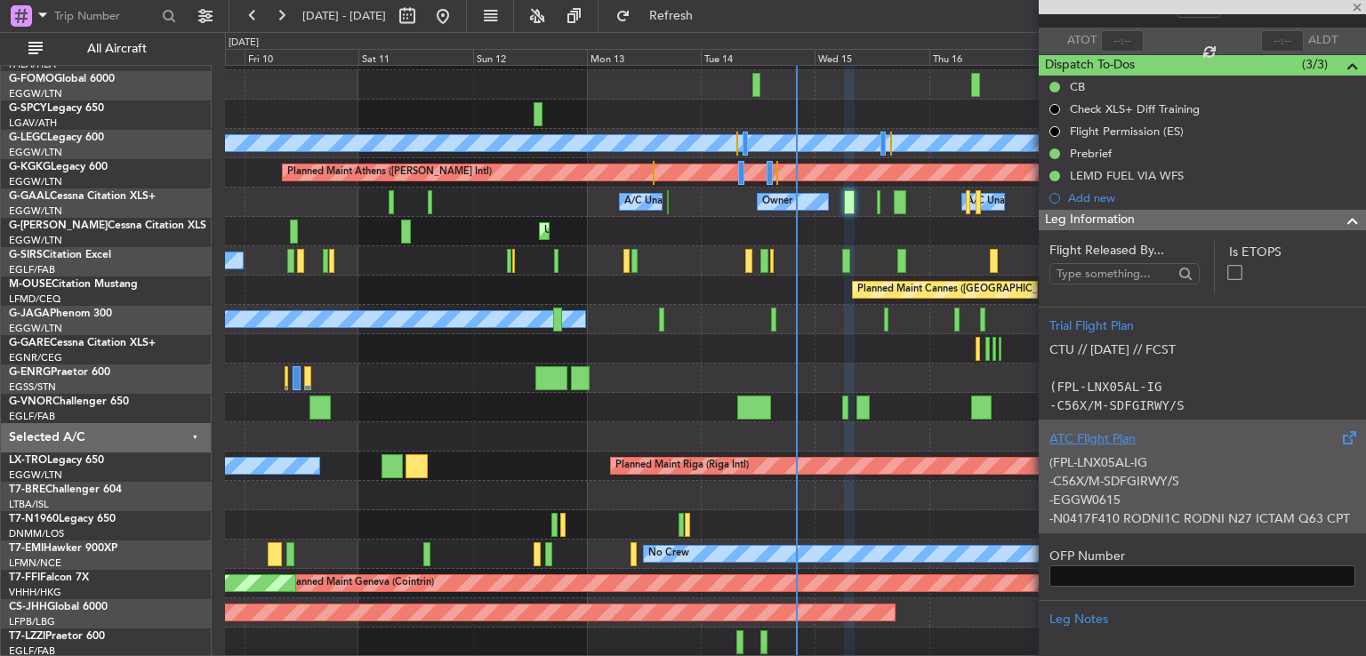
click at [1159, 464] on div "(FPL-LNX05AL-IG -C56X/M-SDFGIRWY/S -EGGW0615 -N0417F410 RODNI1C RODNI N27 ICTAM…" at bounding box center [1202, 486] width 306 height 76
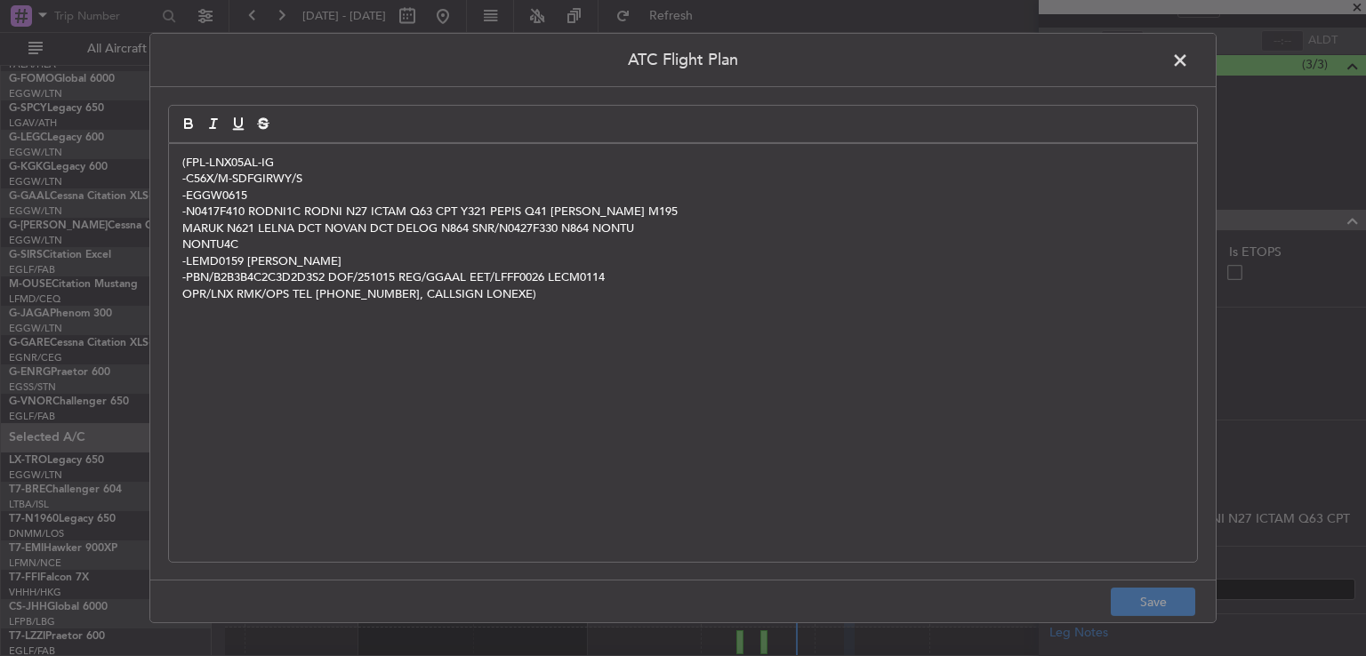
click at [1189, 58] on span at bounding box center [1189, 65] width 0 height 36
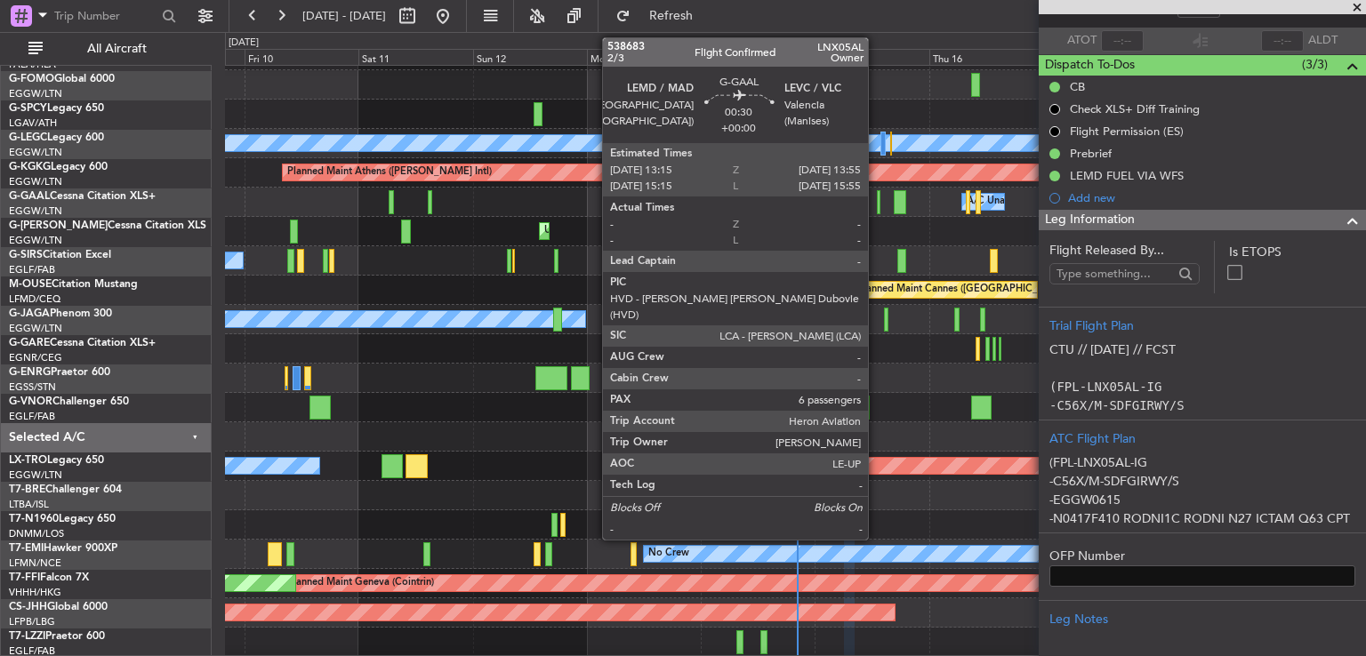
click at [877, 198] on div at bounding box center [879, 202] width 4 height 24
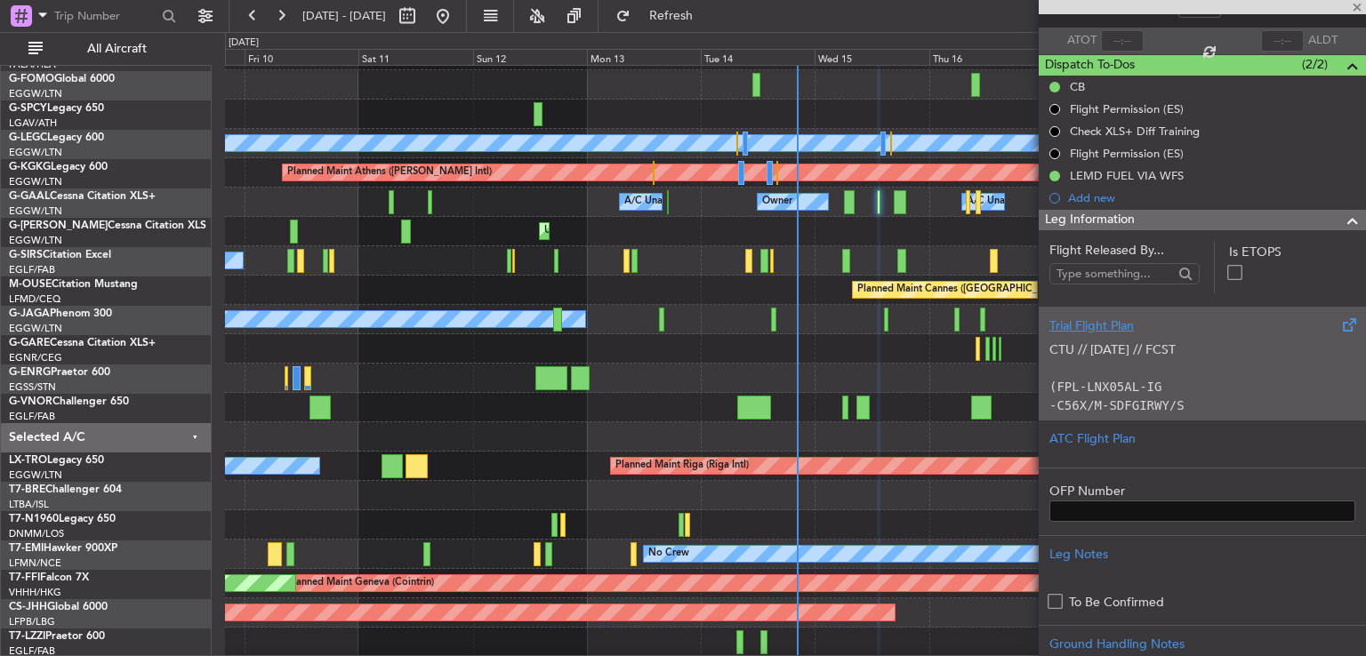
click at [1224, 373] on p at bounding box center [1202, 368] width 306 height 19
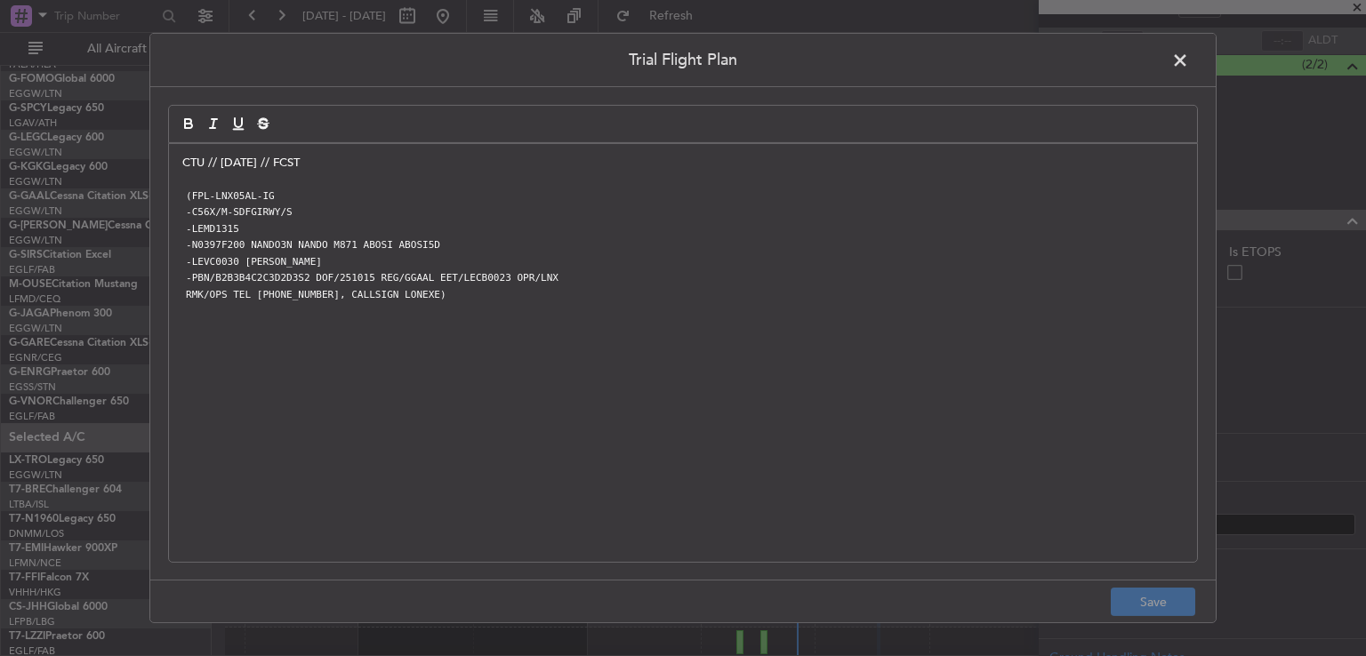
click at [1189, 59] on span at bounding box center [1189, 65] width 0 height 36
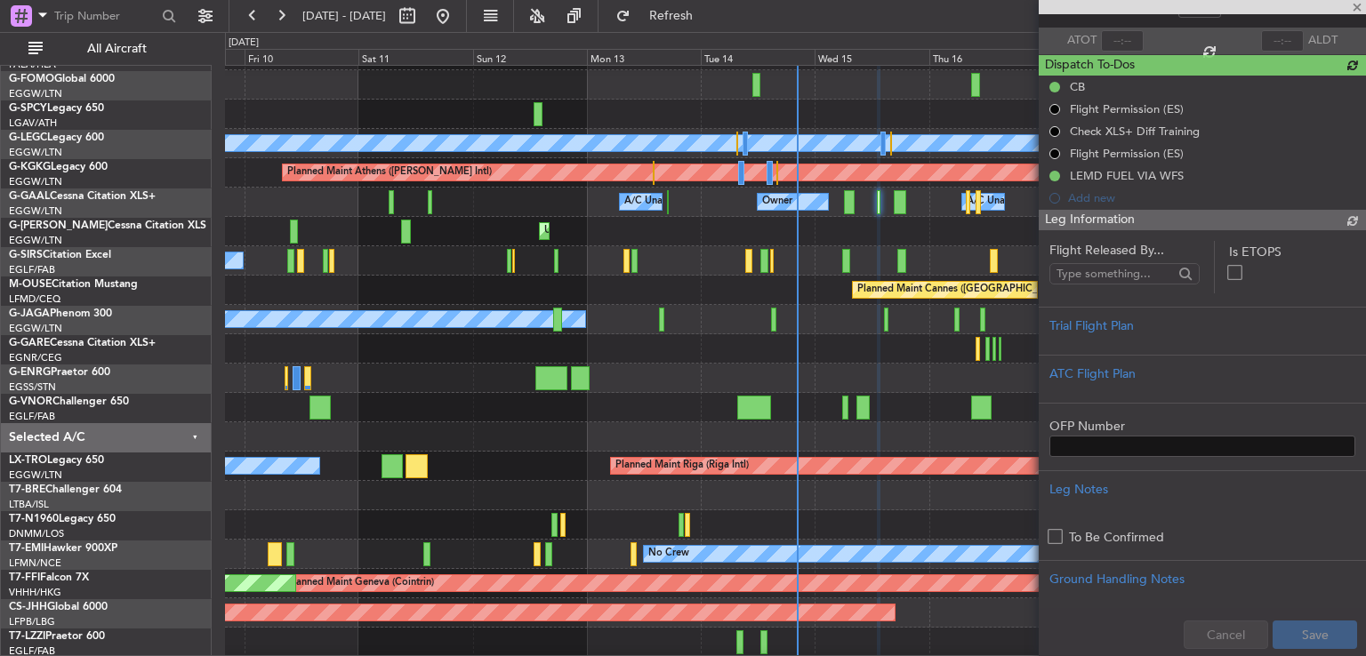
click at [1355, 4] on div at bounding box center [1202, 7] width 327 height 14
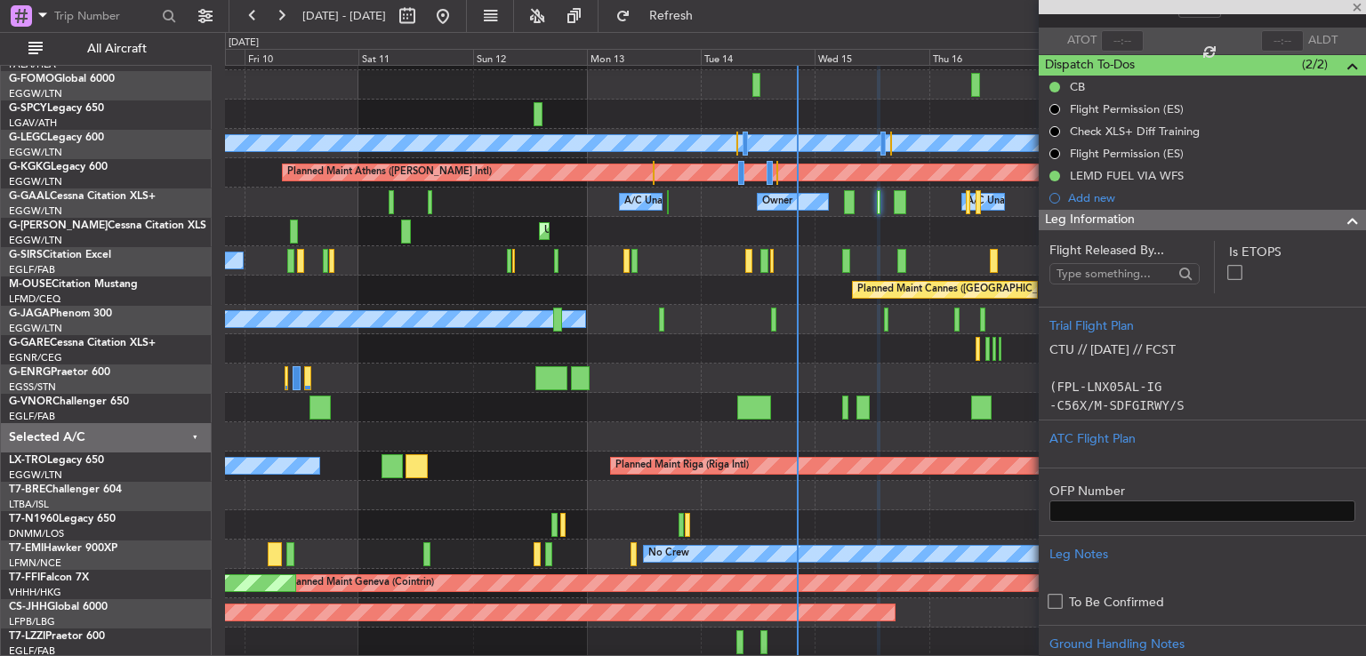
click at [1356, 4] on div at bounding box center [1202, 7] width 327 height 14
click at [1355, 4] on span at bounding box center [1357, 8] width 18 height 16
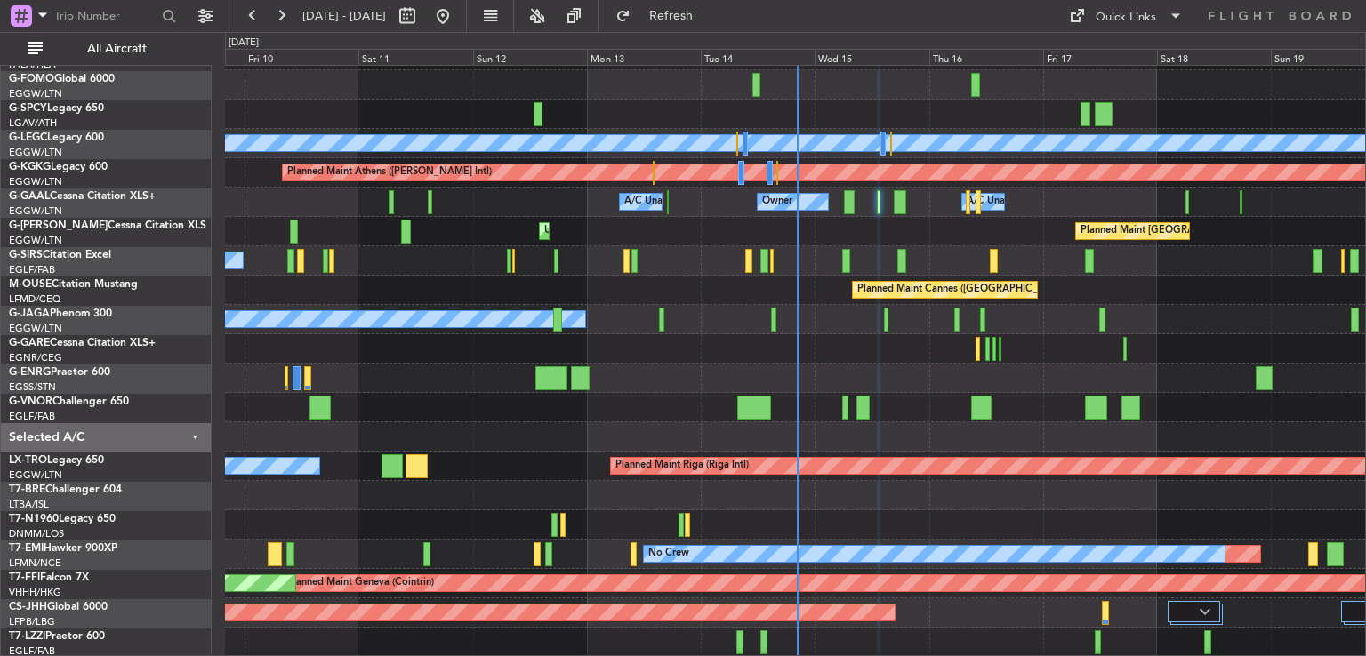
type input "0"
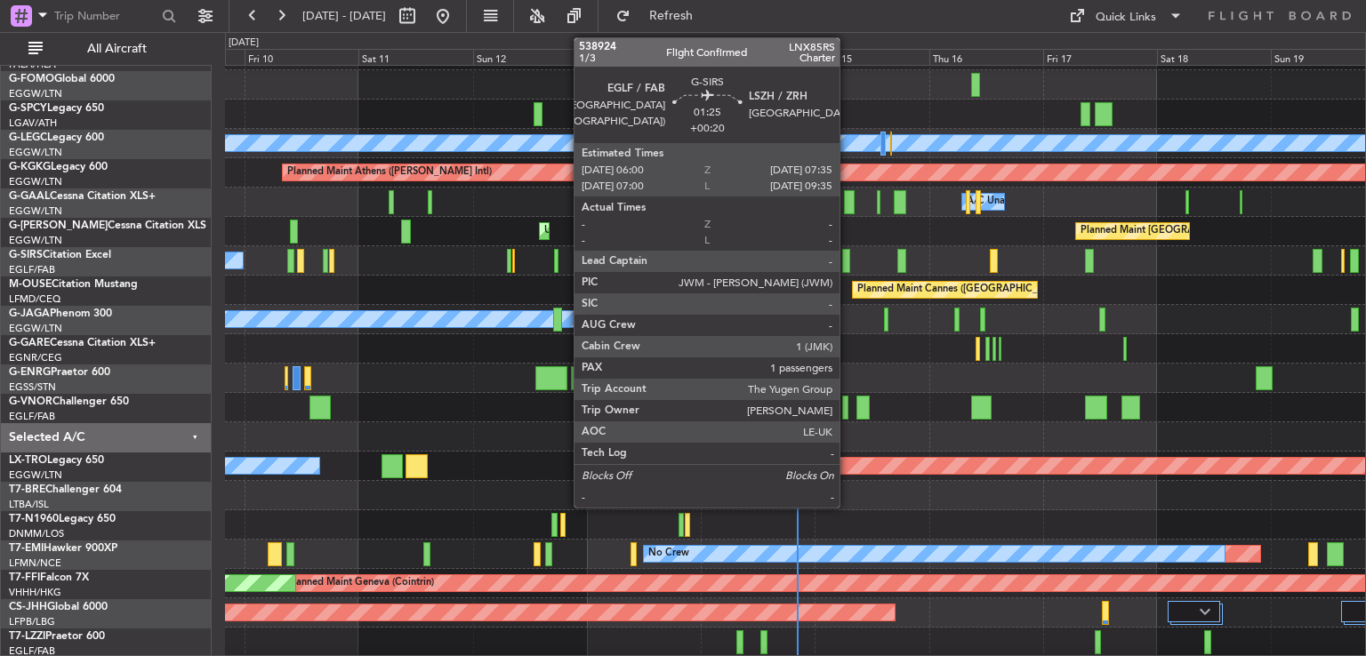
click at [847, 257] on div at bounding box center [846, 261] width 8 height 24
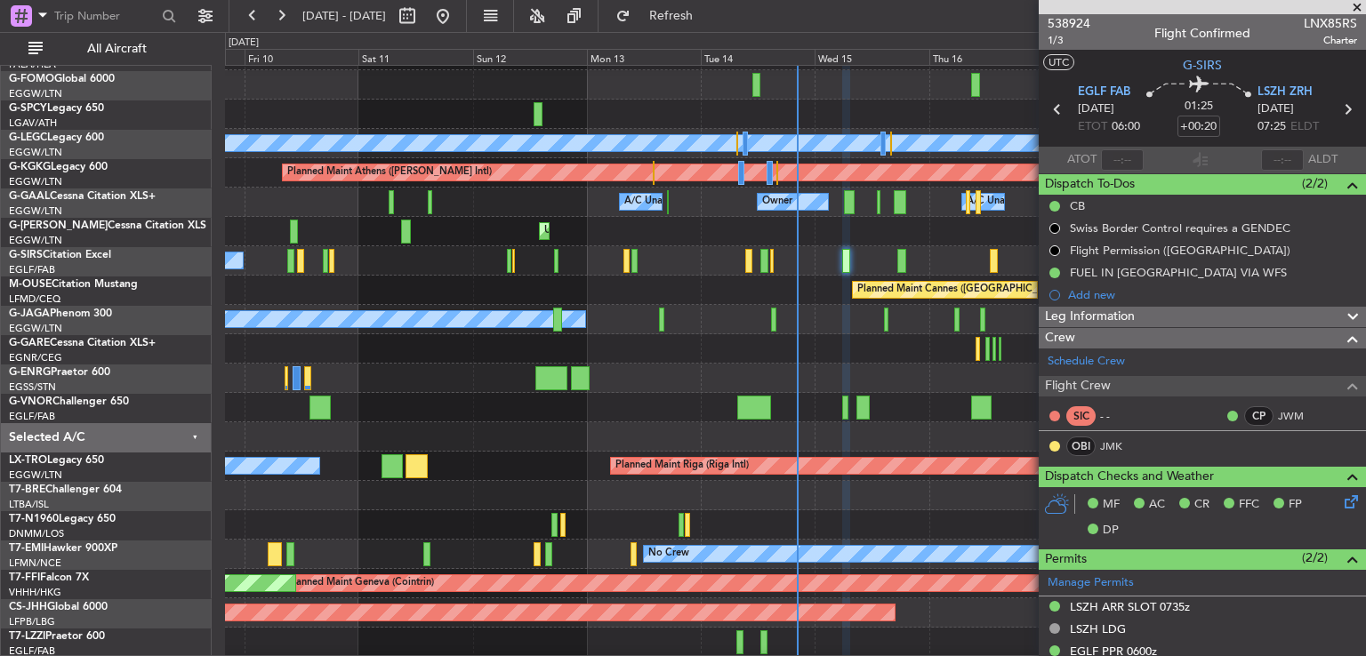
click at [1185, 315] on div "Leg Information" at bounding box center [1202, 317] width 327 height 20
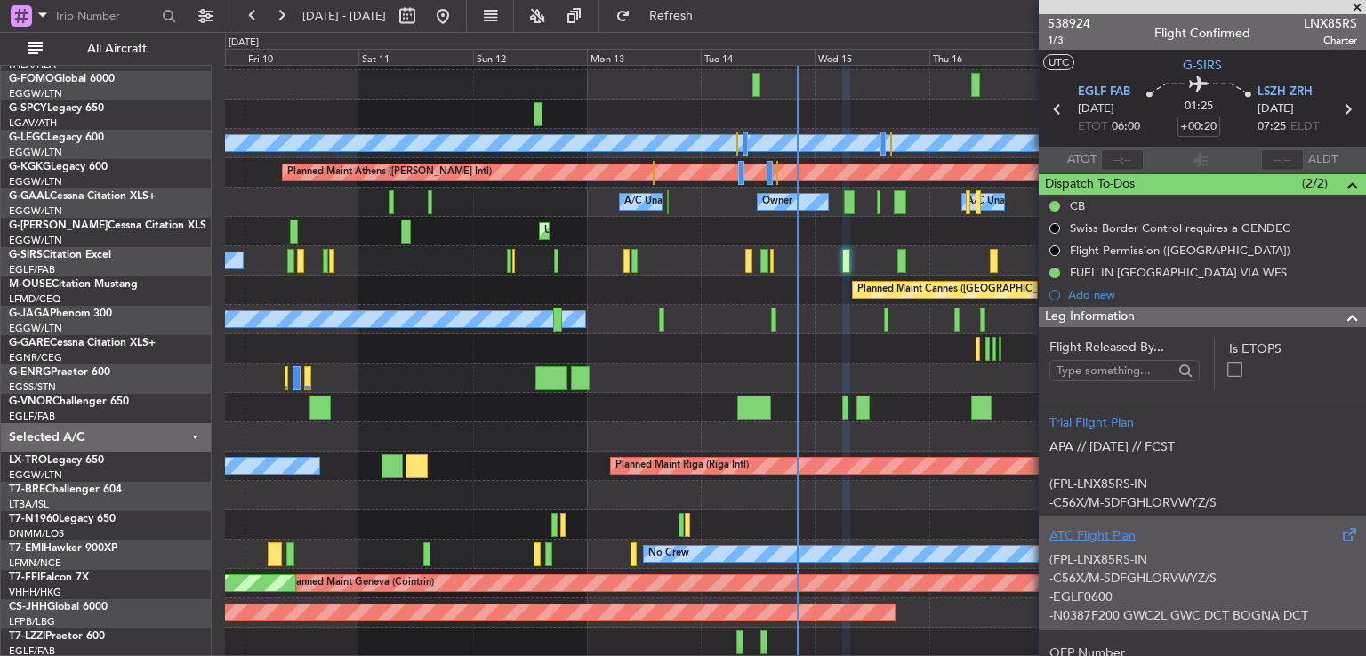
click at [1198, 541] on div "ATC Flight Plan" at bounding box center [1202, 535] width 306 height 19
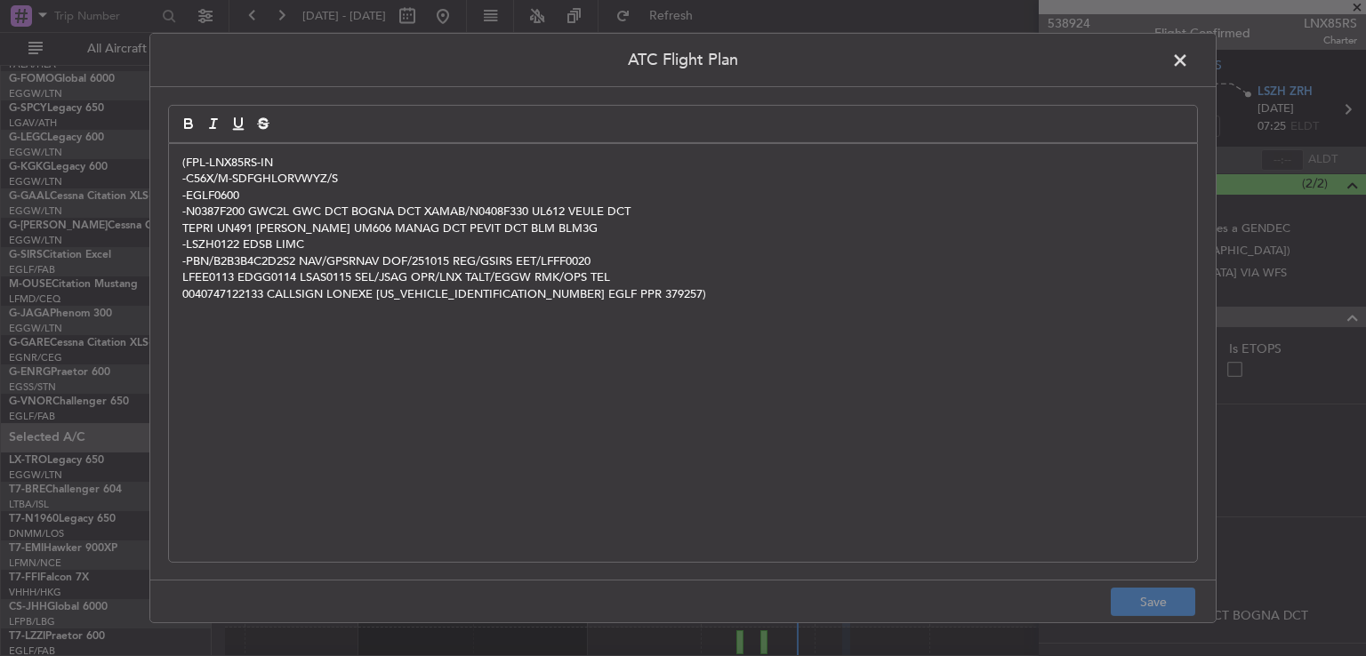
click at [1189, 55] on span at bounding box center [1189, 65] width 0 height 36
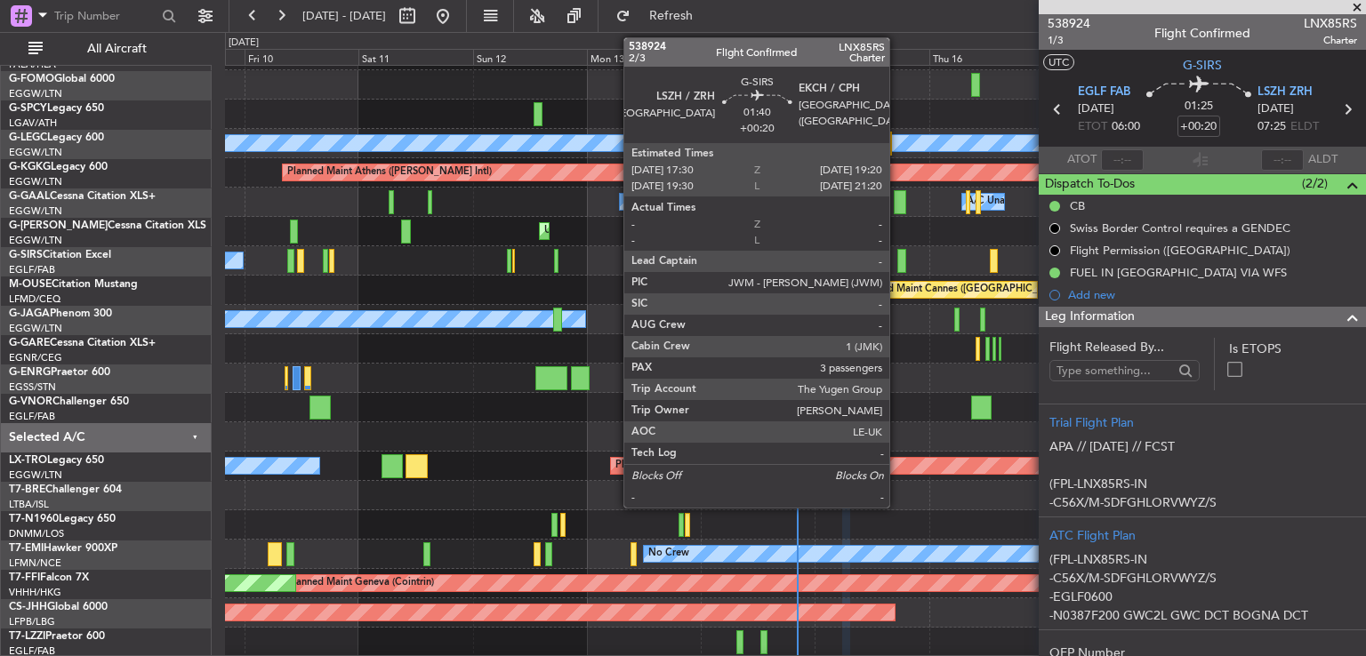
click at [897, 268] on div at bounding box center [901, 261] width 9 height 24
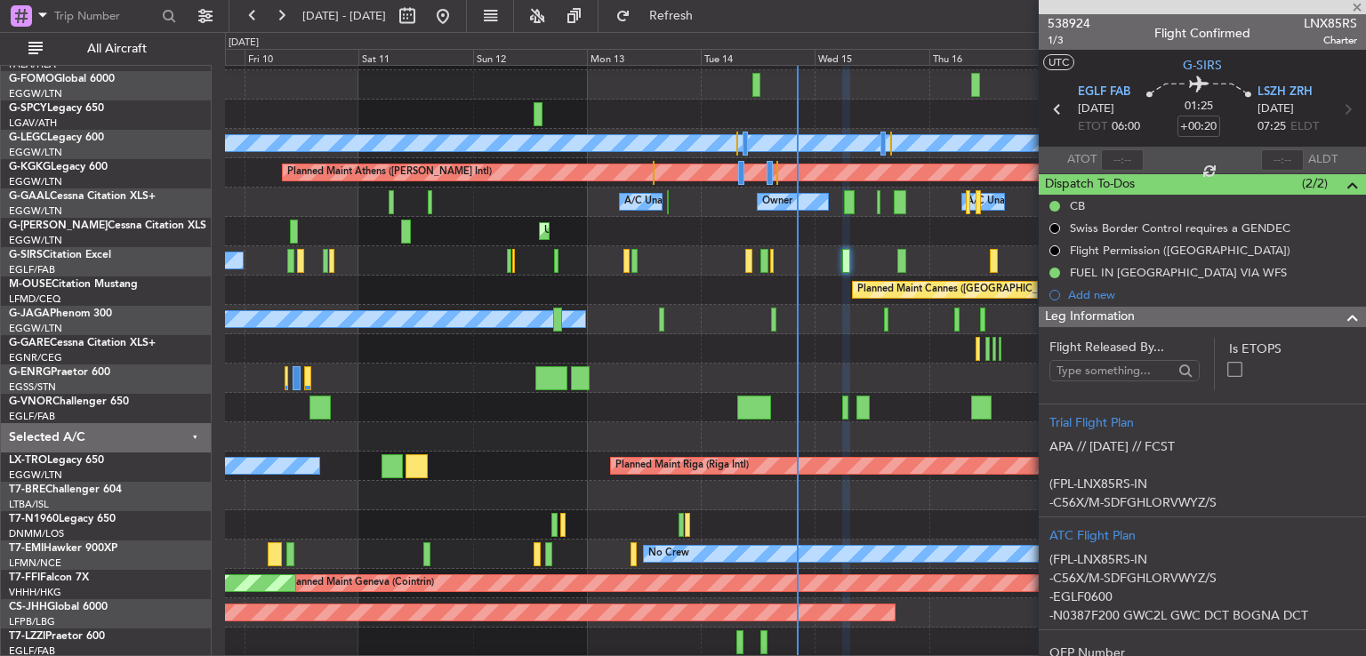
type input "3"
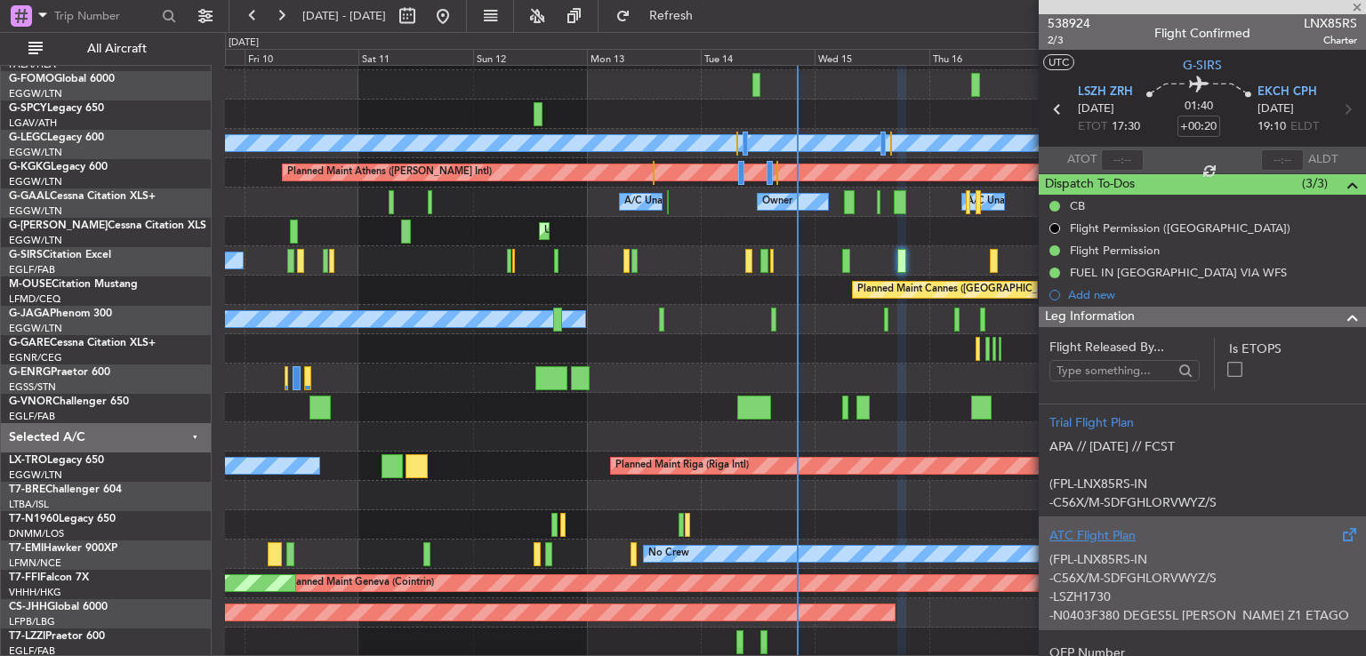
click at [1220, 568] on div "(FPL-LNX85RS-IN -C56X/M-SDFGHLORVWYZ/S -LSZH1730 -N0403F380 DEGES5L [PERSON_NAM…" at bounding box center [1202, 583] width 306 height 76
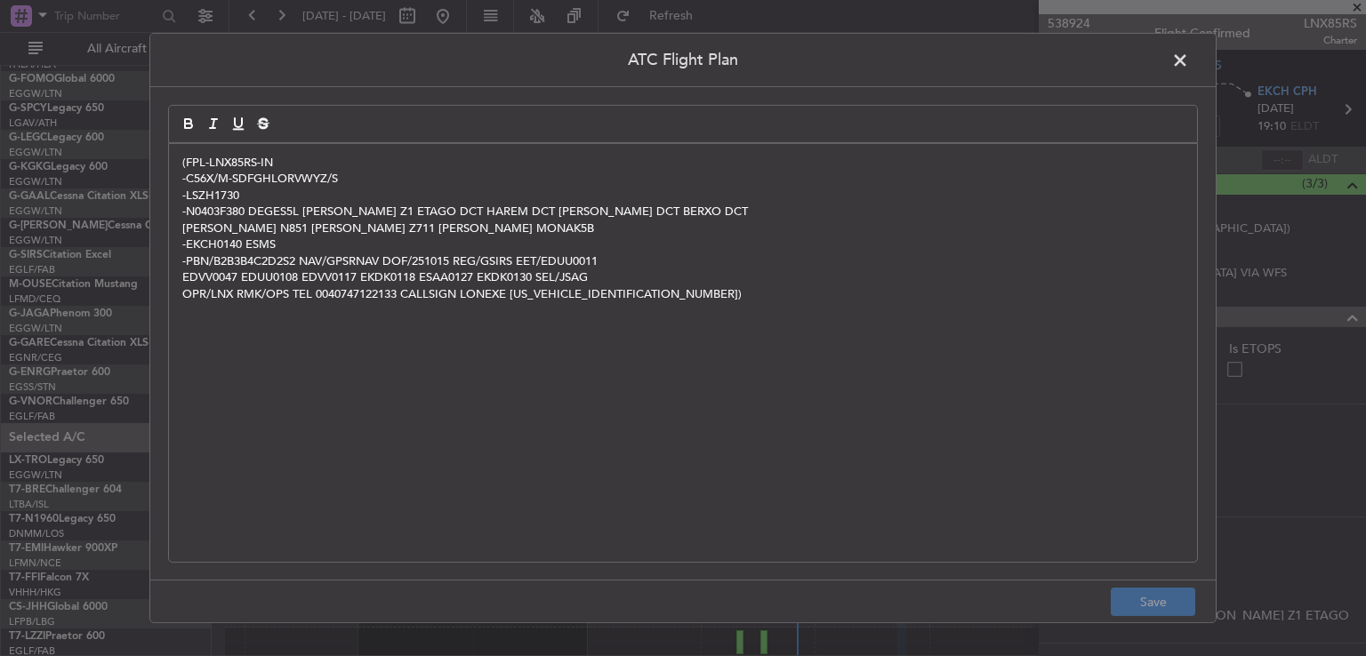
click at [1189, 63] on span at bounding box center [1189, 65] width 0 height 36
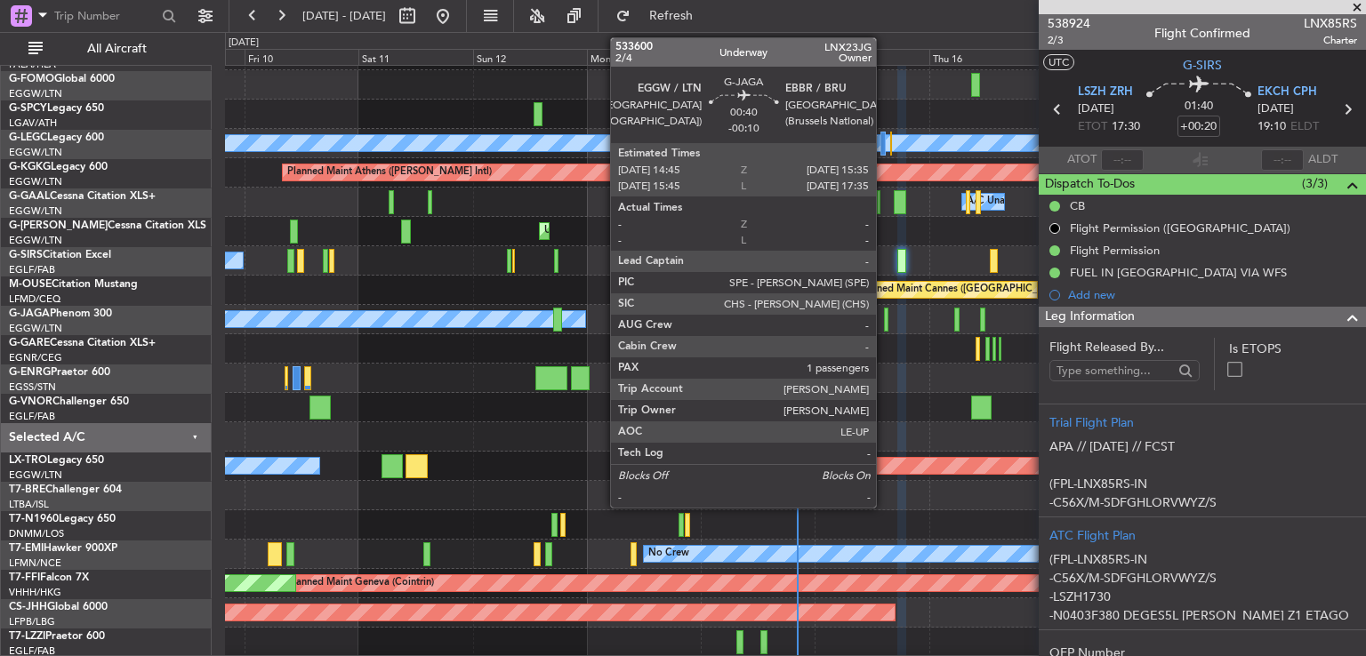
click at [884, 317] on div at bounding box center [886, 320] width 4 height 24
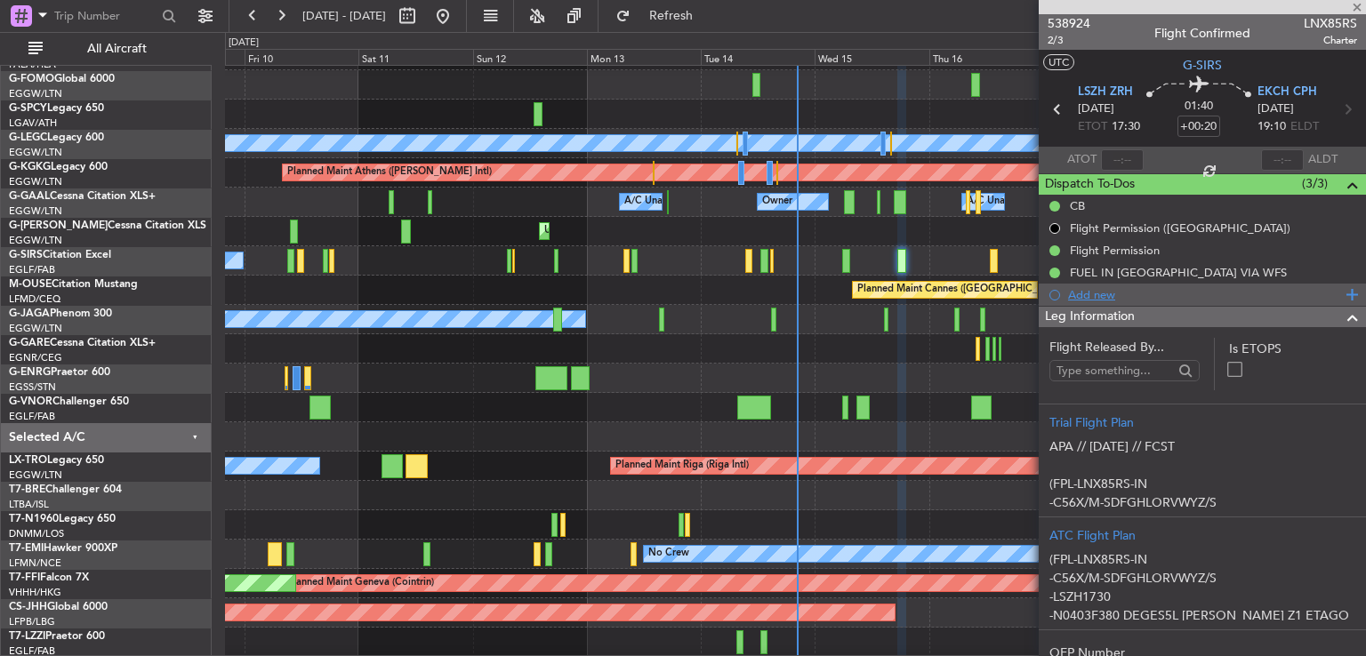
type input "-00:10"
type input "1"
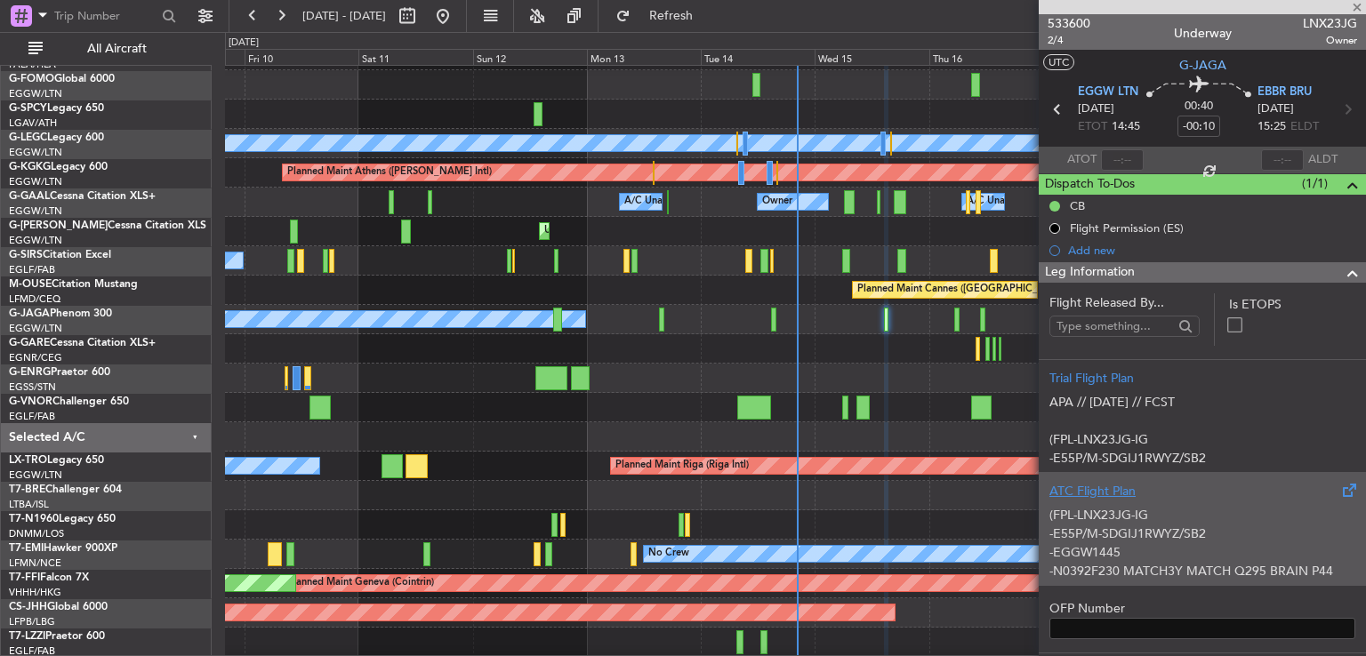
click at [1248, 546] on div "(FPL-LNX23JG-IG -E55P/M-SDGIJ1RWYZ/SB2 -EGGW1445 -N0392F230 MATCH3Y MATCH Q295 …" at bounding box center [1202, 539] width 306 height 76
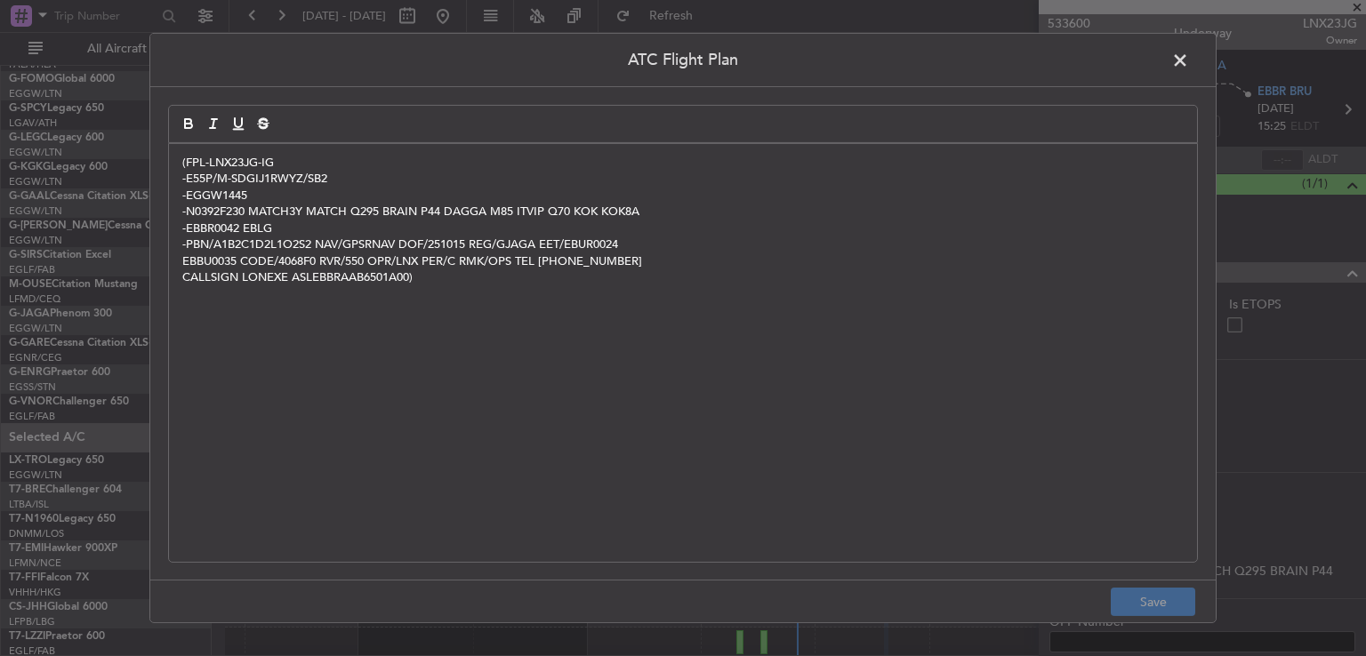
click at [1189, 54] on span at bounding box center [1189, 65] width 0 height 36
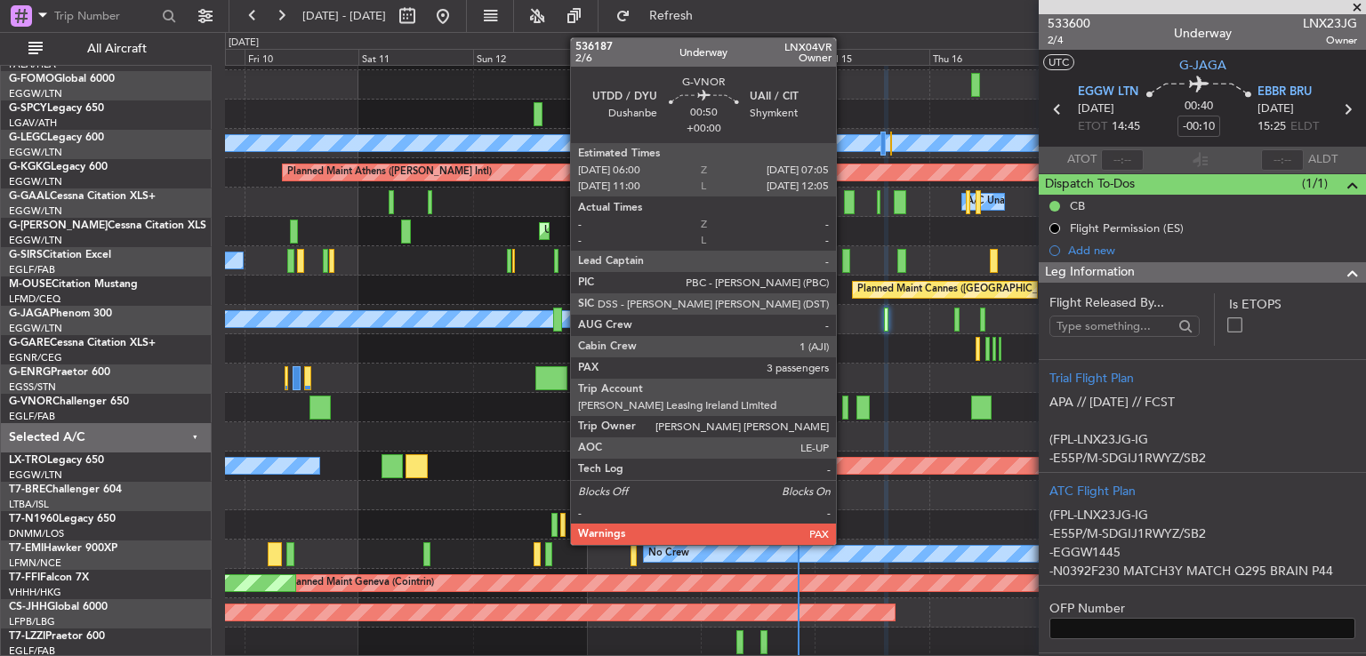
click at [844, 405] on div at bounding box center [844, 408] width 5 height 24
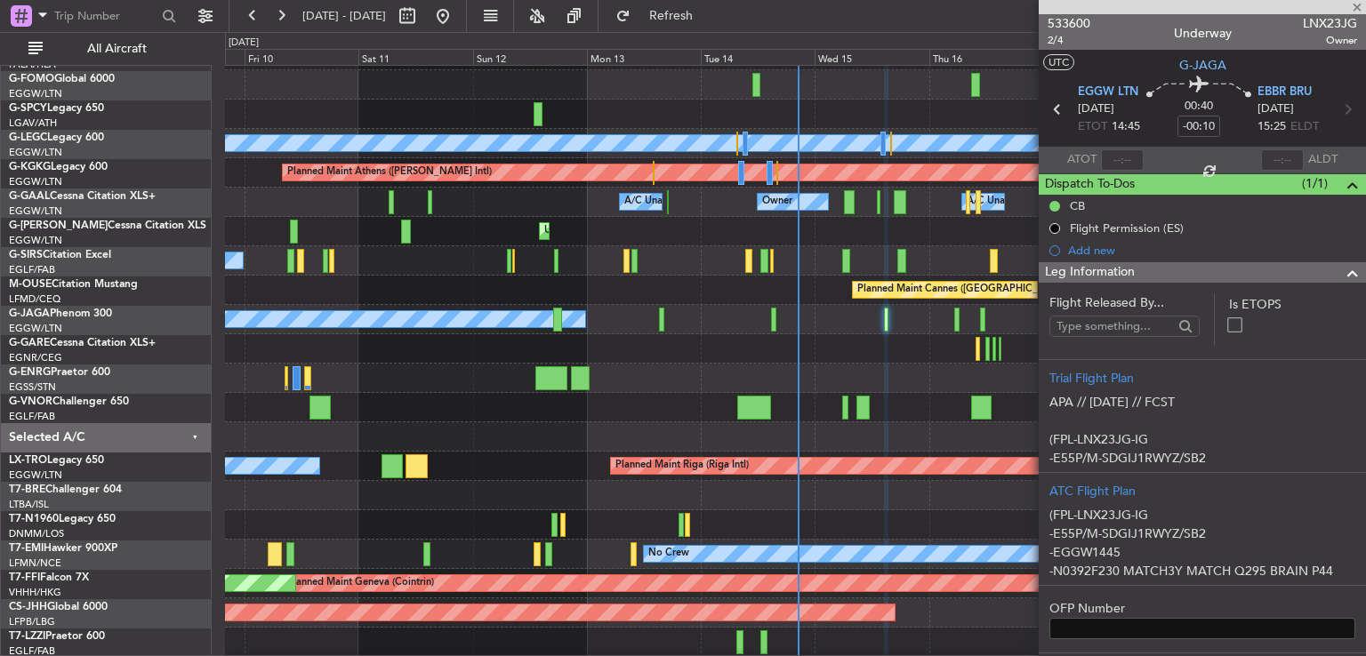
type input "3"
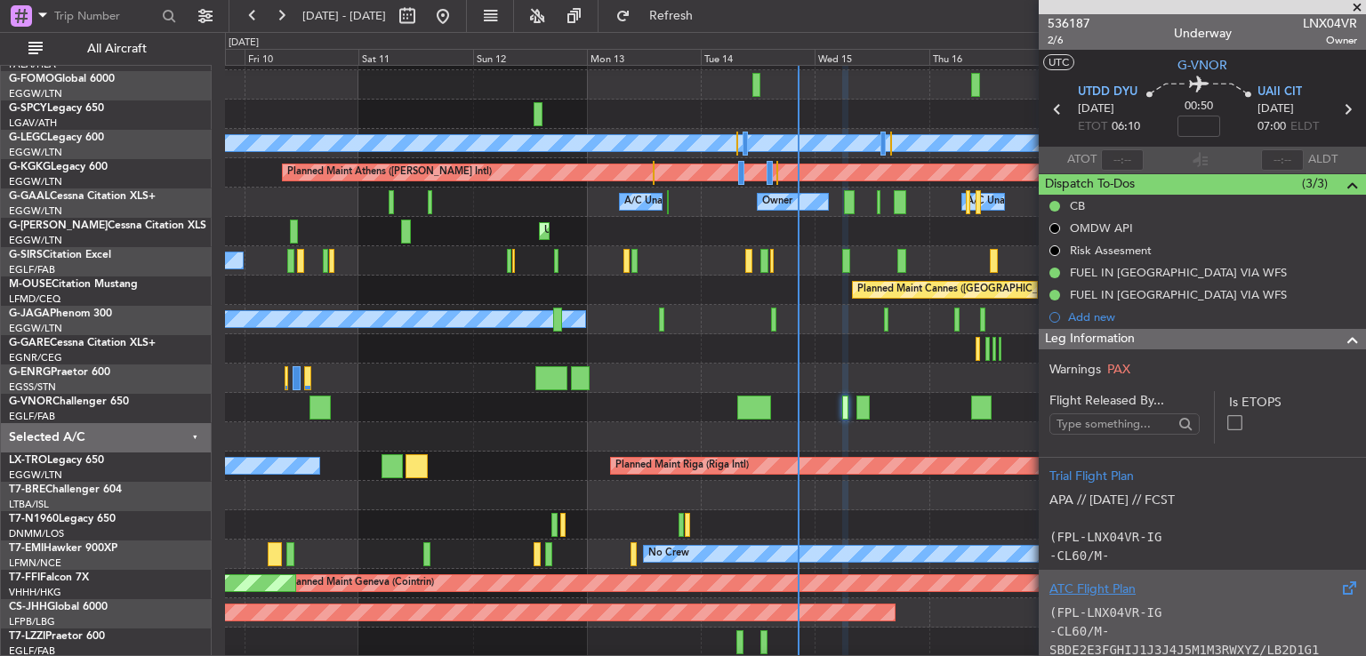
click at [1231, 595] on div "ATC Flight Plan" at bounding box center [1202, 589] width 306 height 19
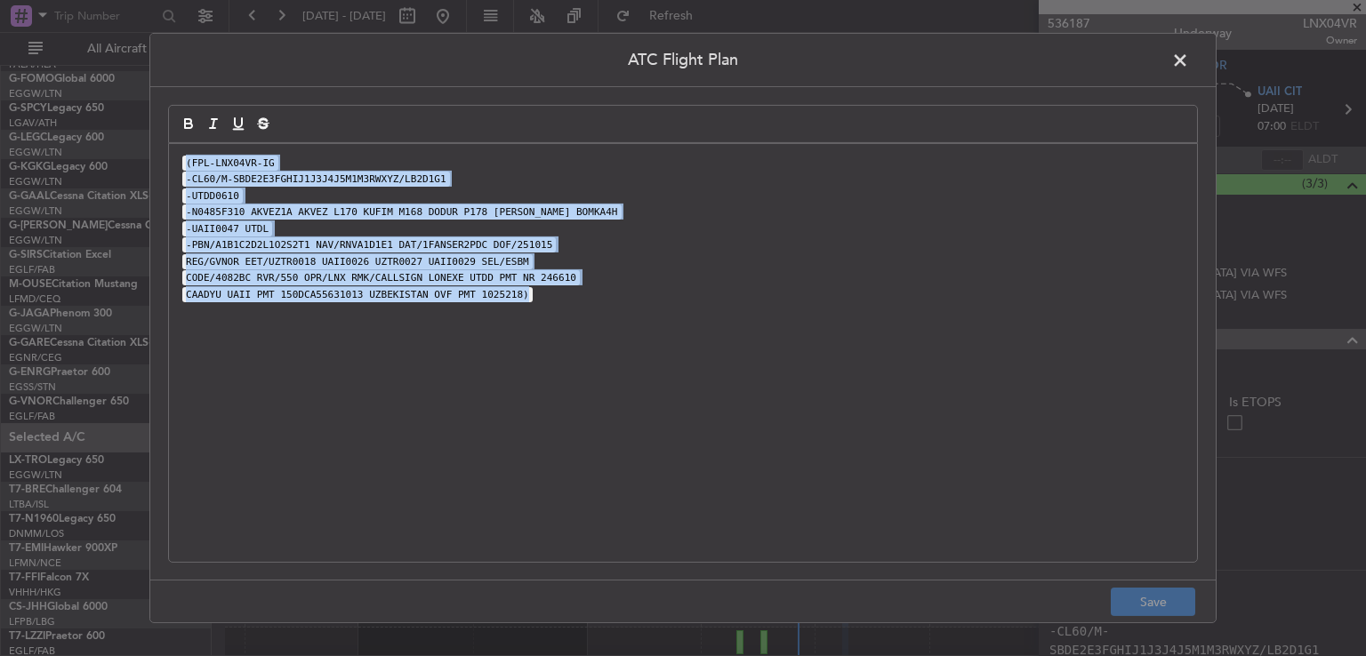
drag, startPoint x: 509, startPoint y: 286, endPoint x: 186, endPoint y: 129, distance: 359.1
click at [186, 129] on quill-editor "(FPL-LNX04VR-IG -CL60/M-SBDE2E3FGHIJ1J3J4J5M1M3RWXYZ/LB2D1G1 -UTDD0610 -N0485F3…" at bounding box center [683, 315] width 1030 height 420
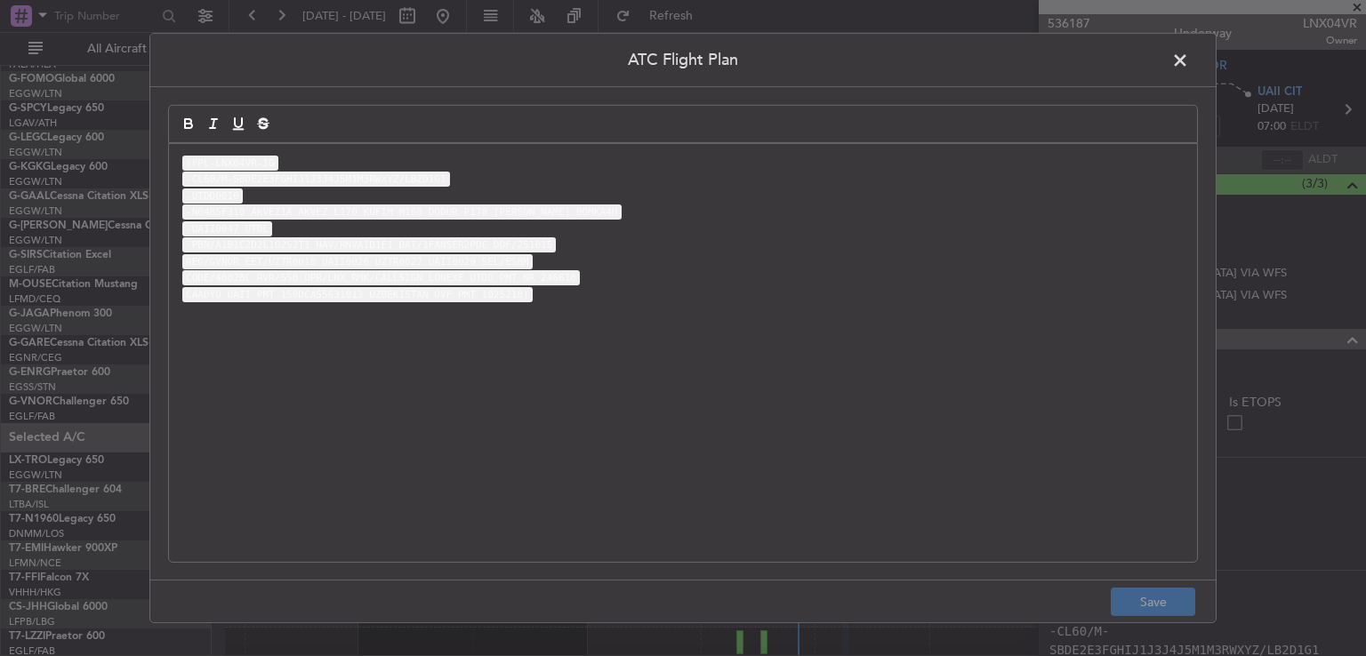
click at [1189, 58] on span at bounding box center [1189, 65] width 0 height 36
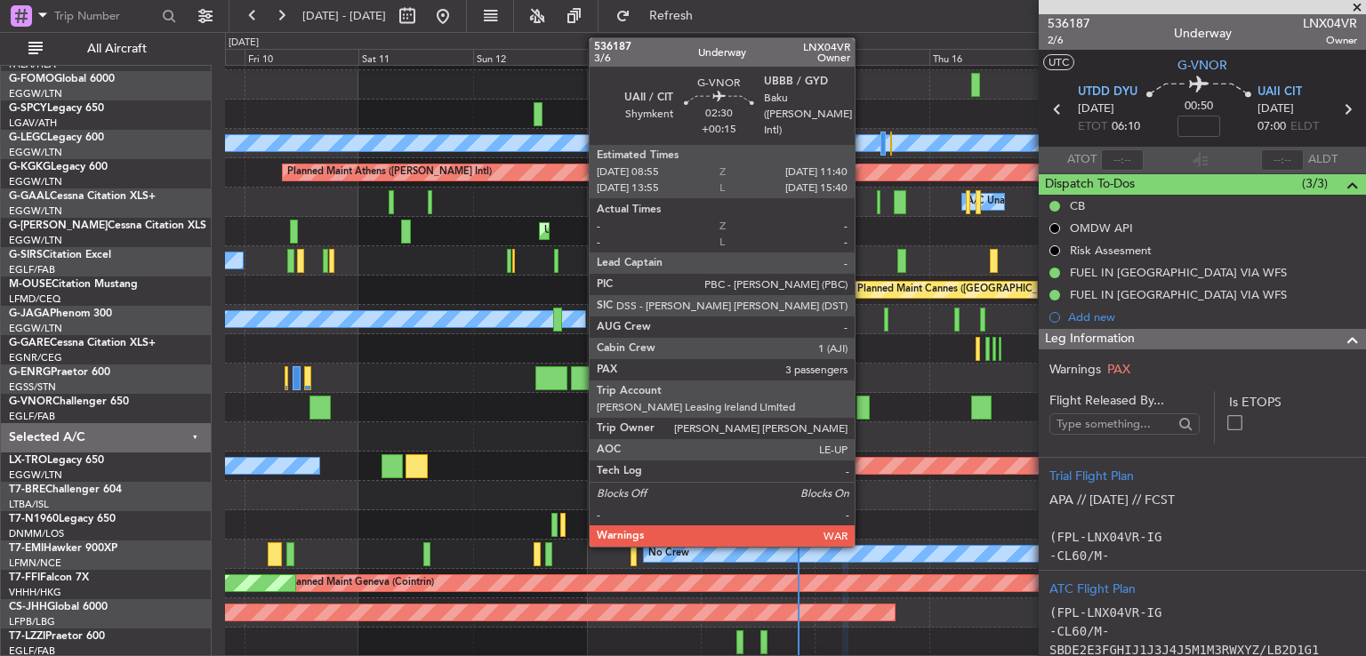
click at [863, 411] on div at bounding box center [862, 408] width 13 height 24
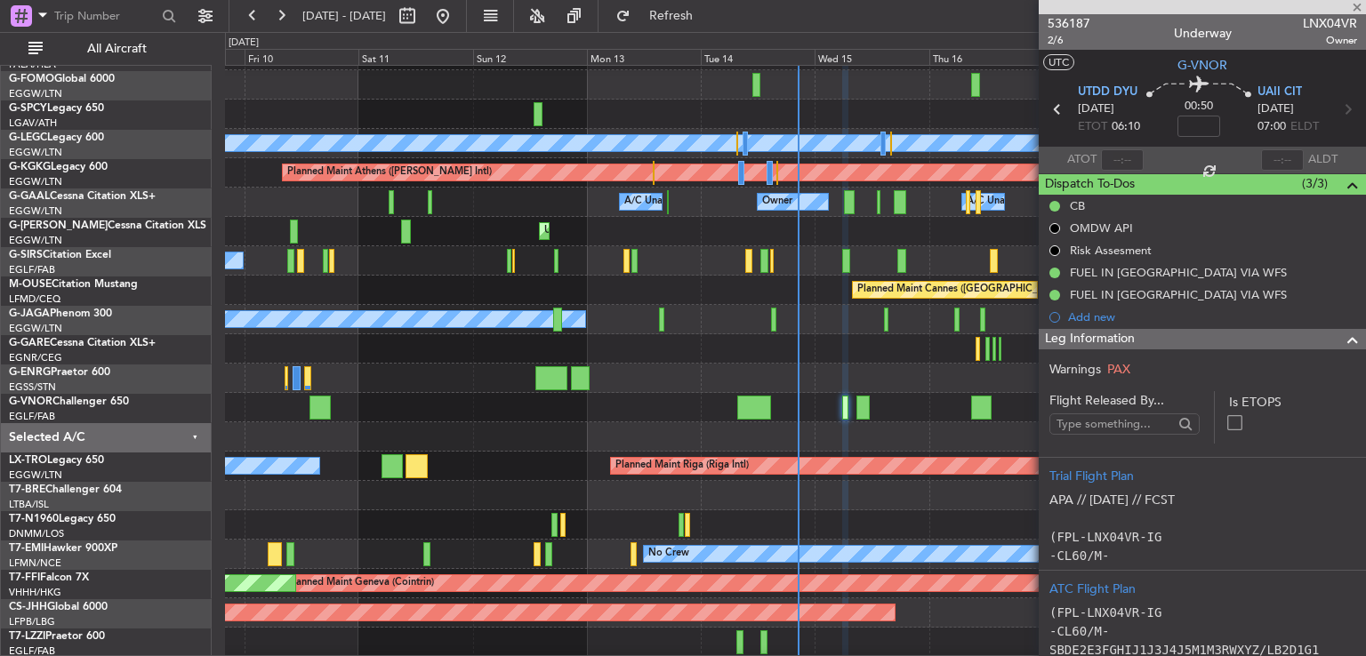
type input "+00:15"
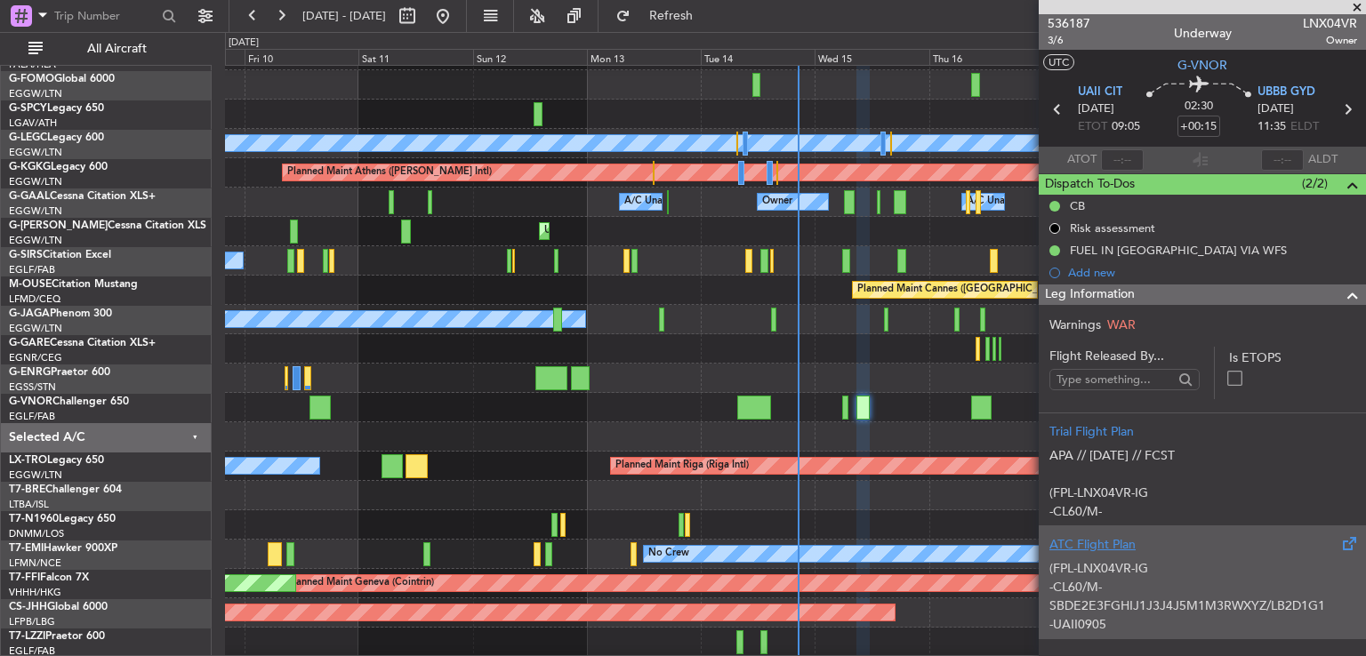
click at [1229, 598] on div "(FPL-LNX04VR-IG -CL60/M-SBDE2E3FGHIJ1J3J4J5M1M3RWXYZ/LB2D1G1 -UAII0905 -N0469F3…" at bounding box center [1202, 592] width 306 height 76
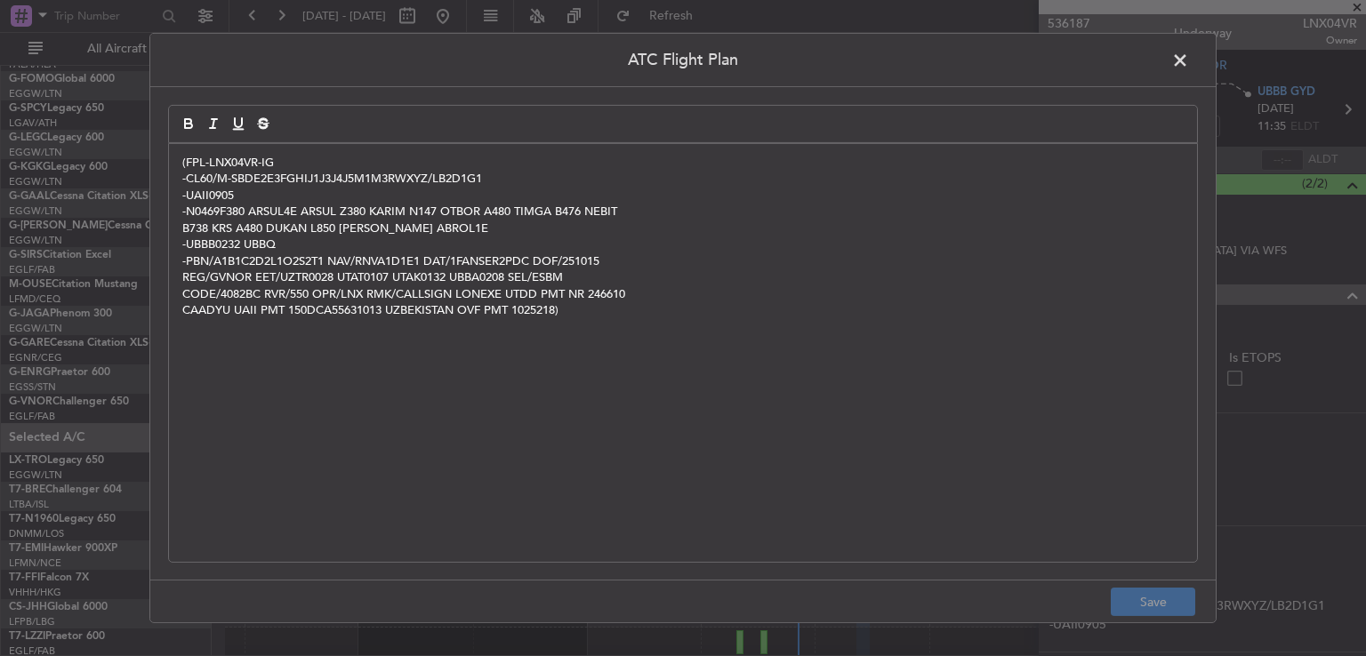
click at [1195, 47] on header "ATC Flight Plan" at bounding box center [682, 60] width 1065 height 53
click at [1189, 52] on span at bounding box center [1189, 65] width 0 height 36
